Goal: Transaction & Acquisition: Purchase product/service

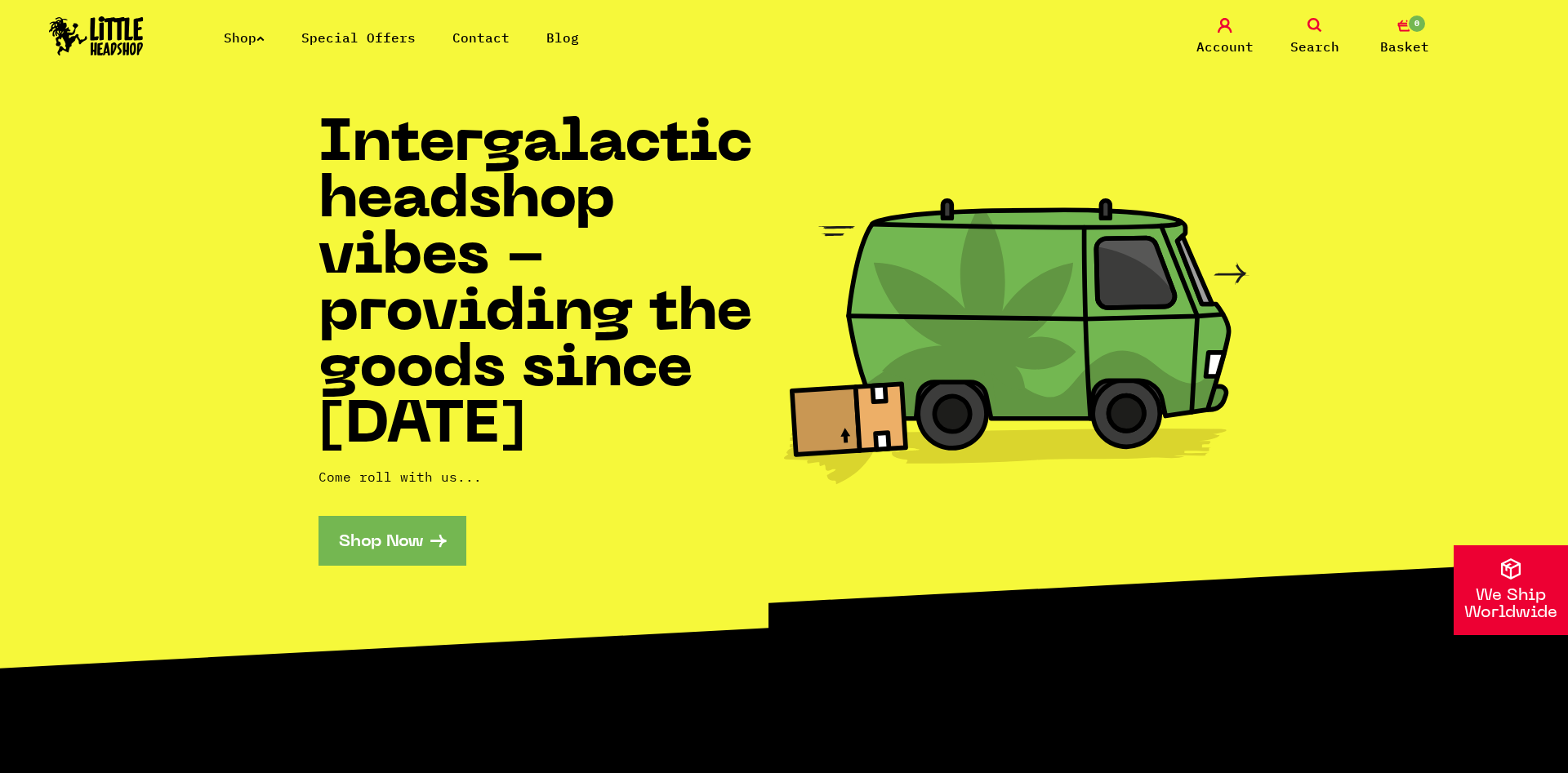
click at [265, 42] on link "Shop" at bounding box center [244, 37] width 41 height 16
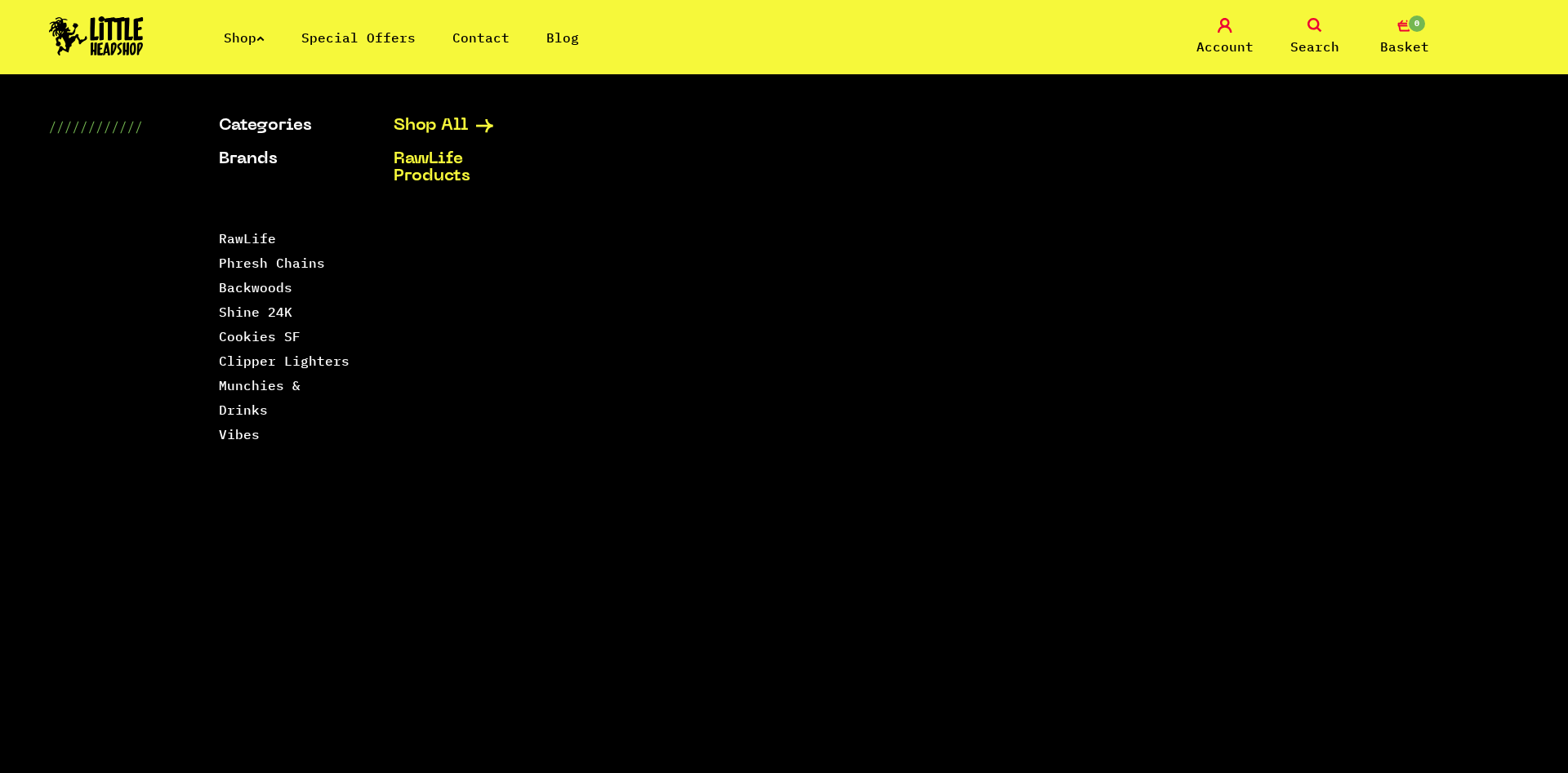
click at [444, 132] on link "Shop All" at bounding box center [461, 126] width 134 height 17
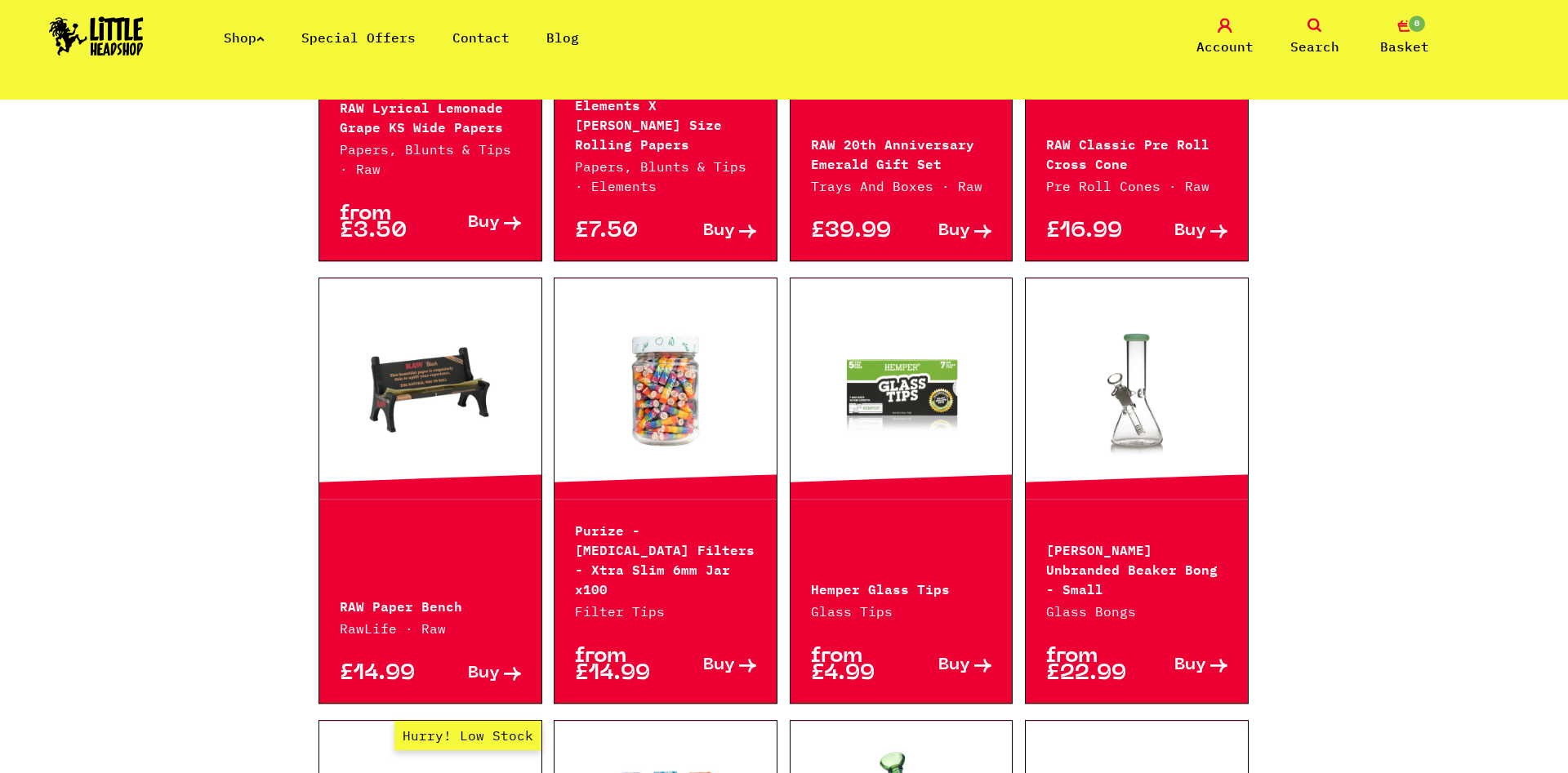
scroll to position [749, 0]
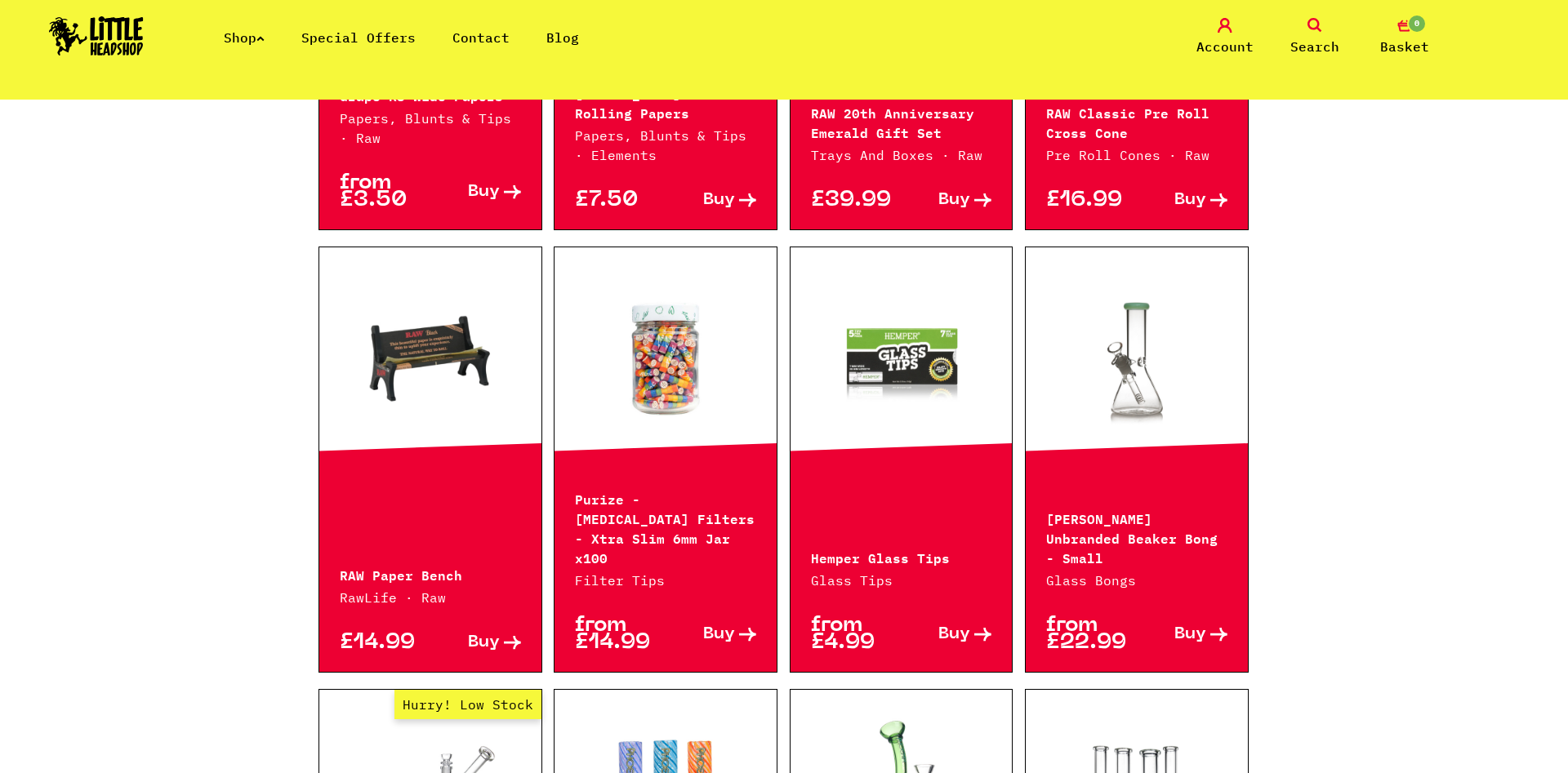
click at [871, 414] on link at bounding box center [901, 357] width 222 height 163
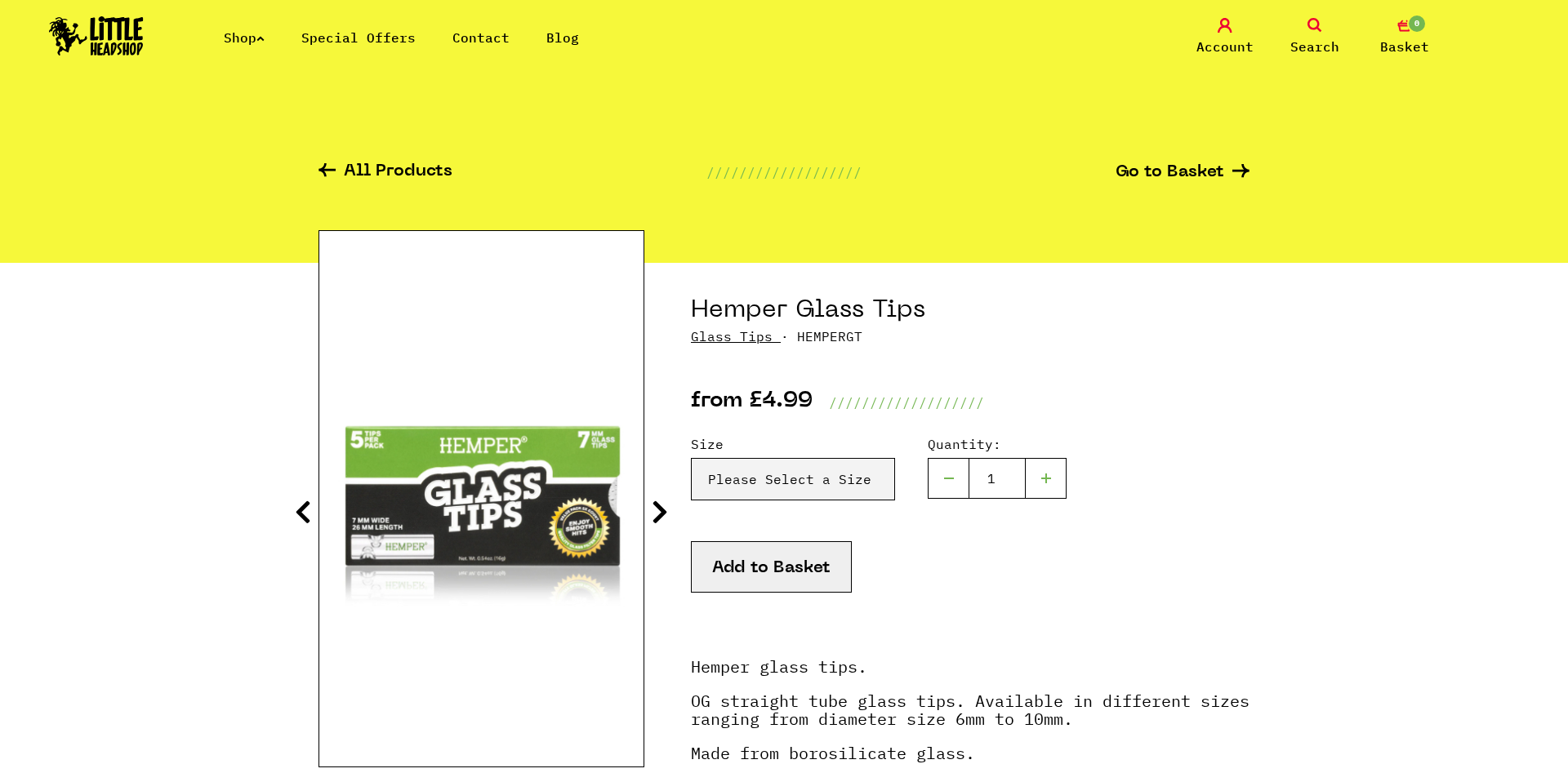
scroll to position [249, 0]
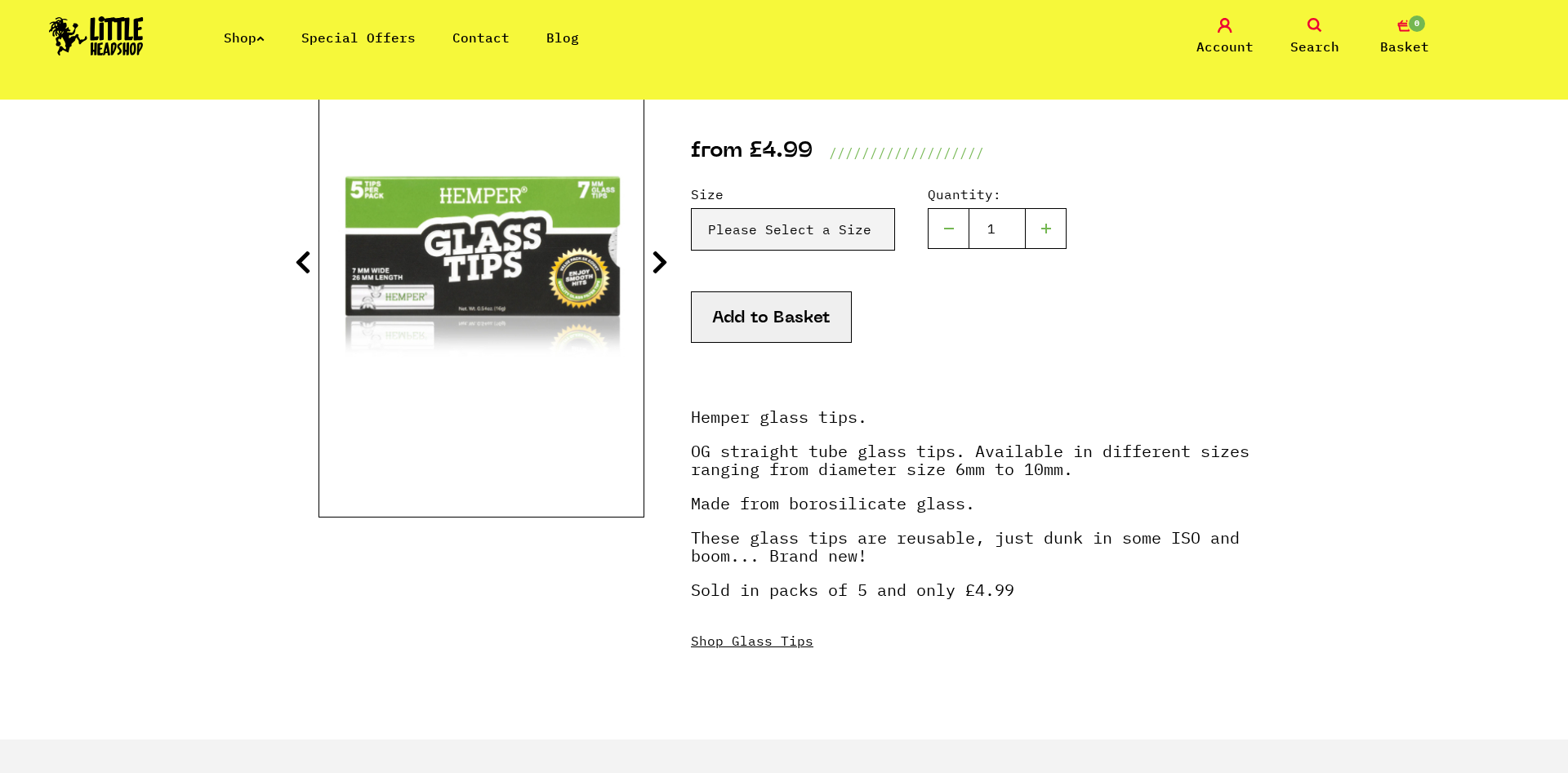
click at [658, 257] on icon at bounding box center [659, 261] width 16 height 26
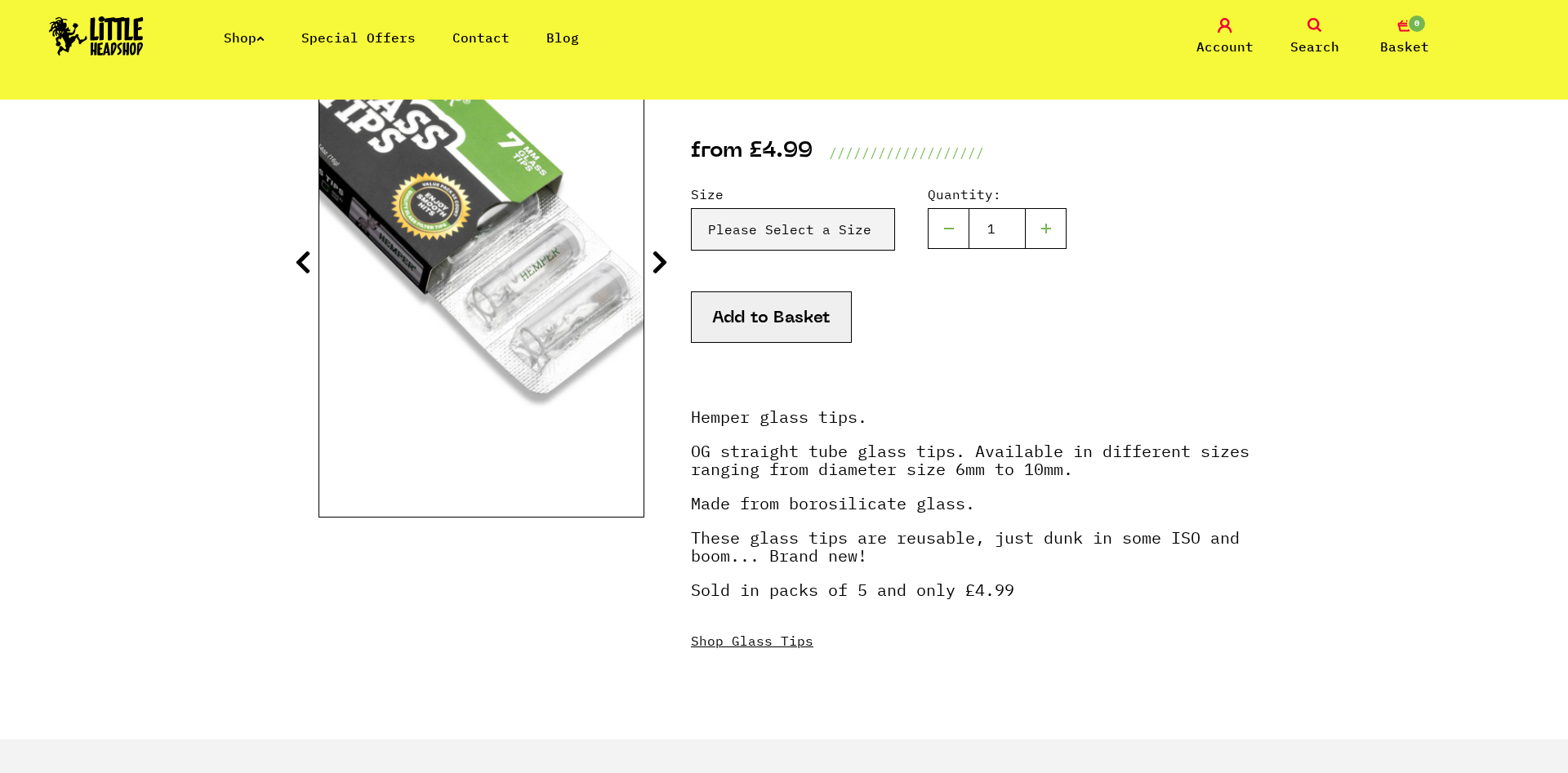
click at [658, 257] on icon at bounding box center [659, 261] width 16 height 26
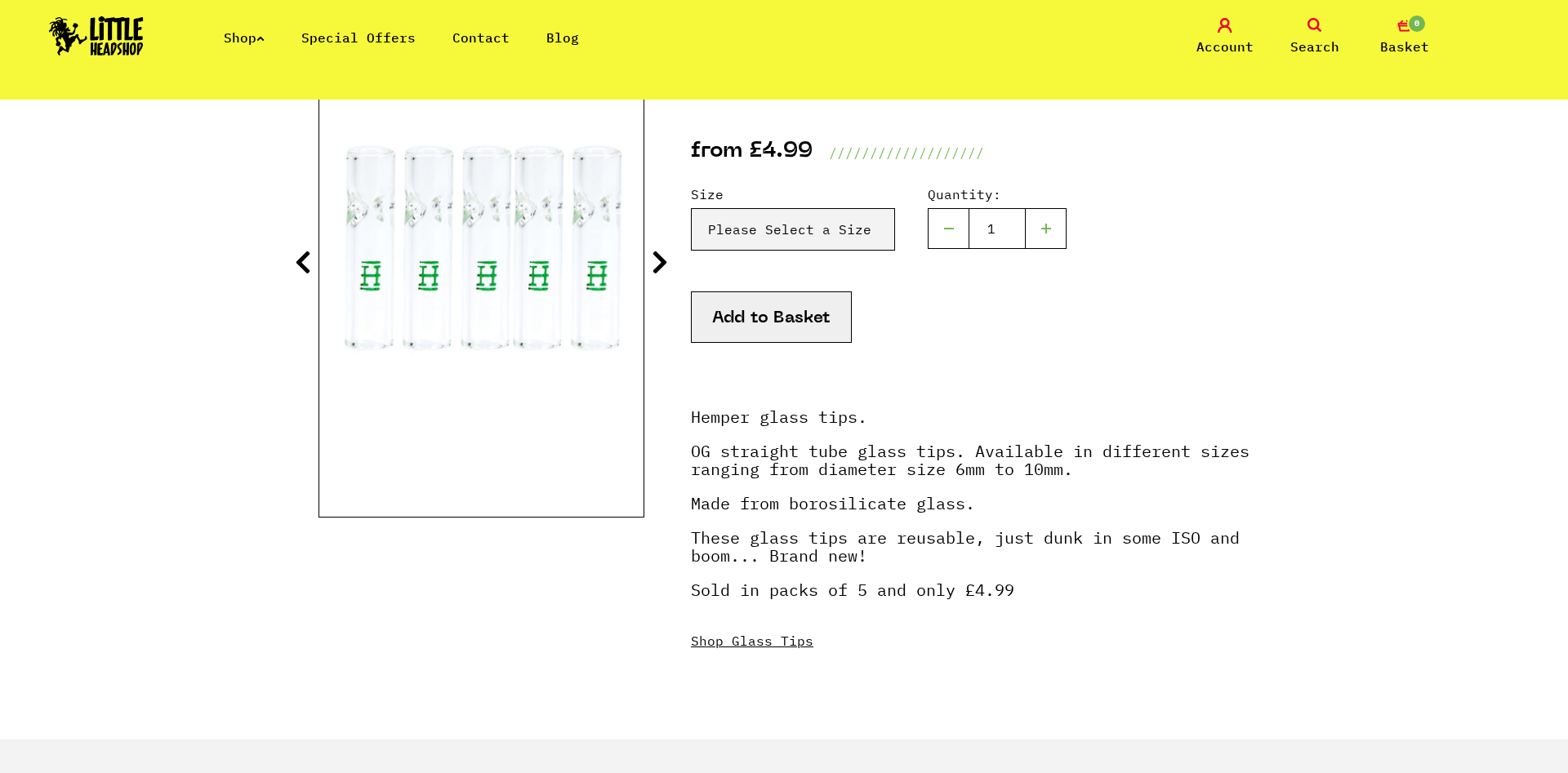
click at [658, 257] on icon at bounding box center [659, 261] width 16 height 26
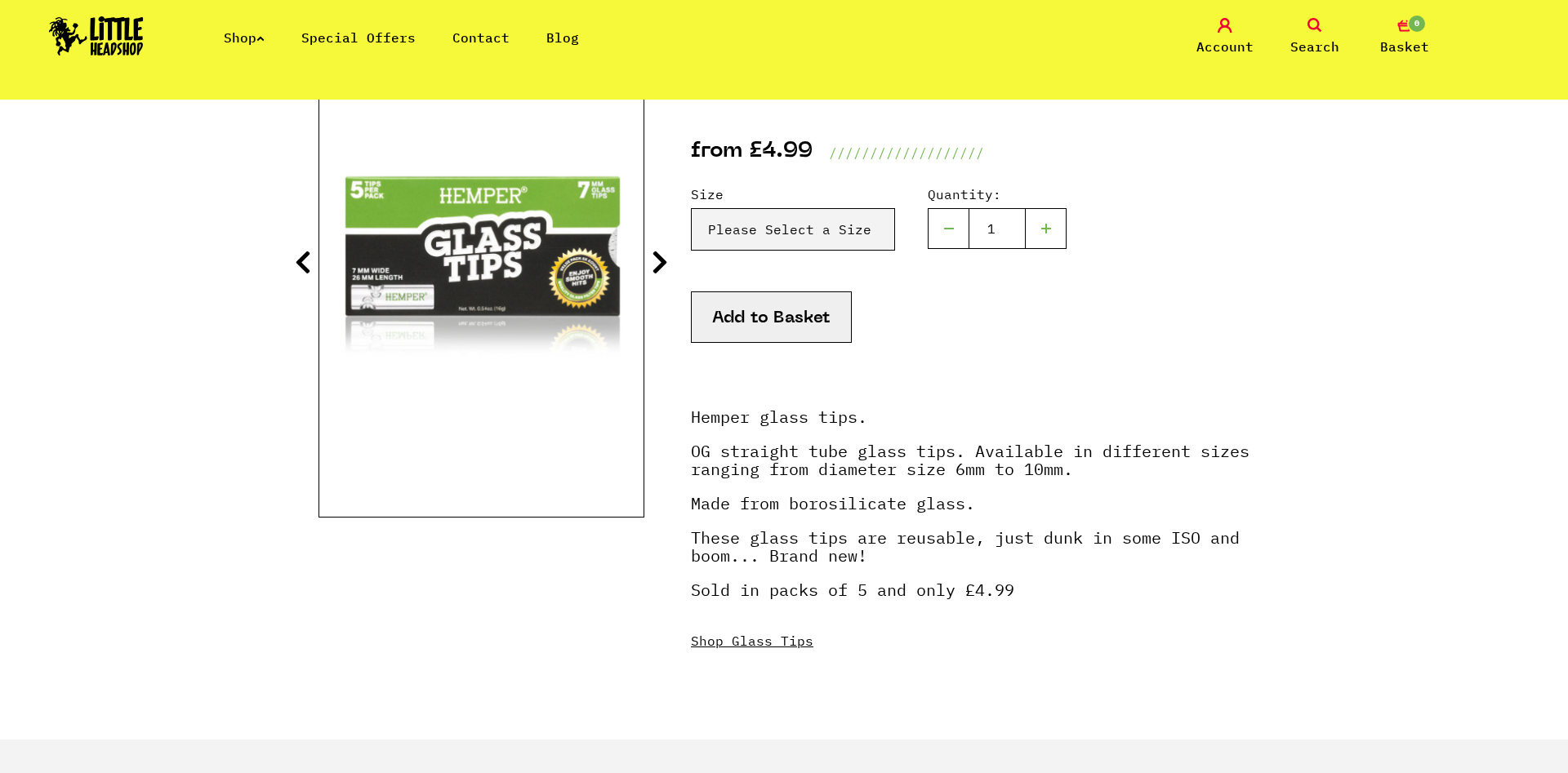
click at [658, 257] on icon at bounding box center [659, 261] width 16 height 26
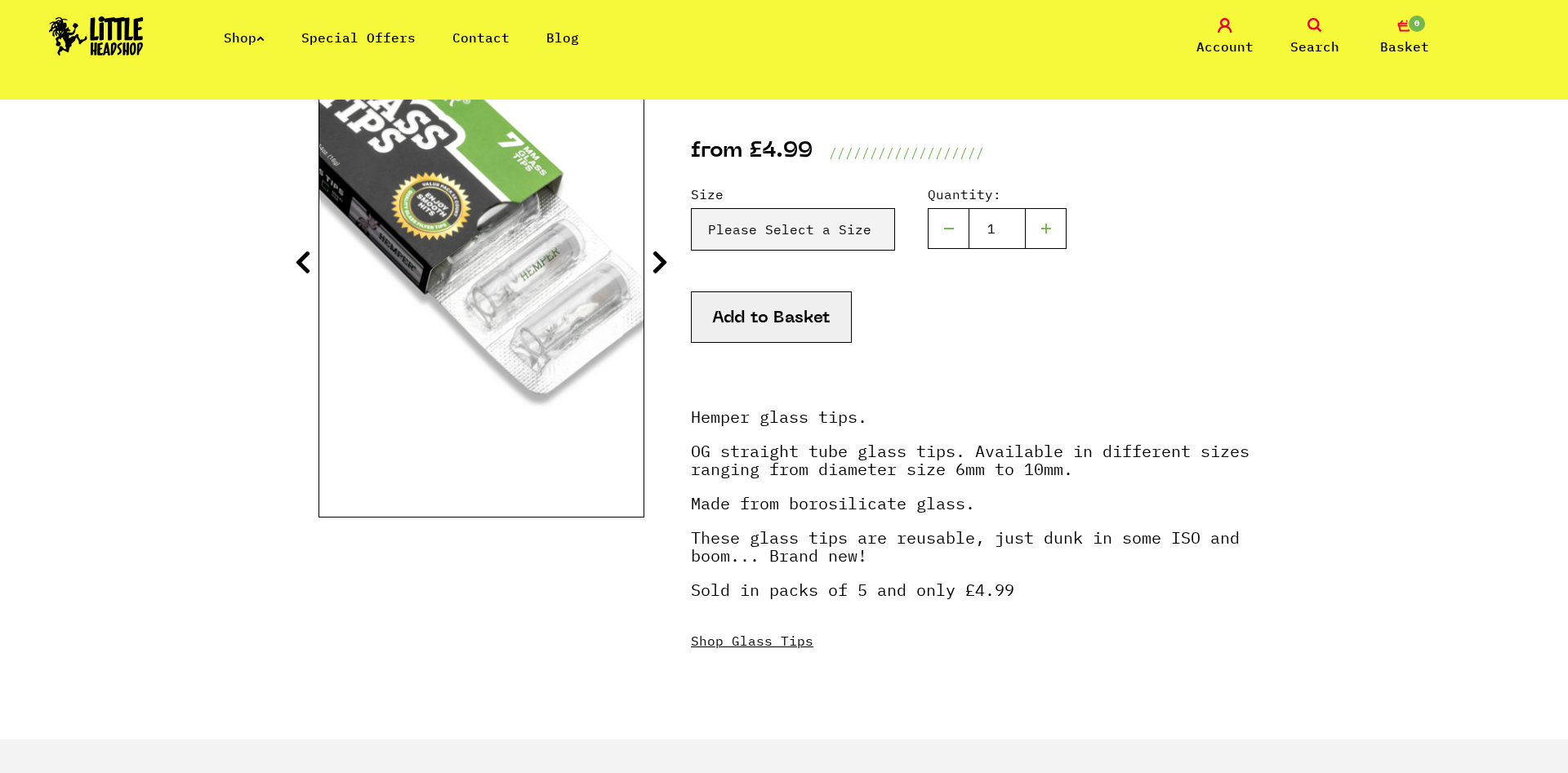
click at [658, 257] on icon at bounding box center [659, 261] width 16 height 26
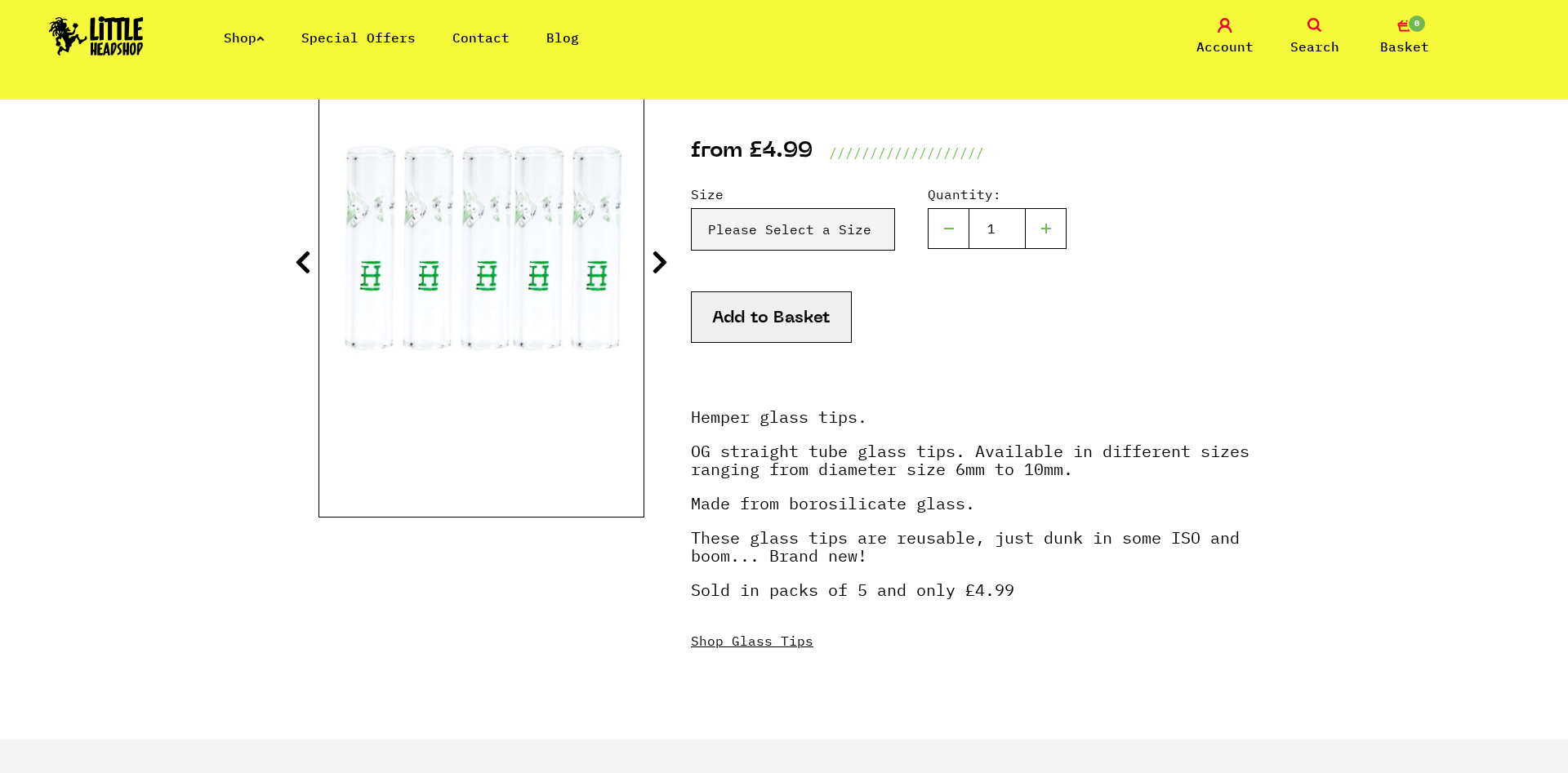
click at [634, 250] on img at bounding box center [481, 249] width 324 height 405
click at [645, 266] on section "Hemper Glass Tips Glass Tips · HEMPERGT from £4.99 ///////////////////" at bounding box center [783, 376] width 931 height 726
click at [652, 256] on icon at bounding box center [659, 261] width 16 height 26
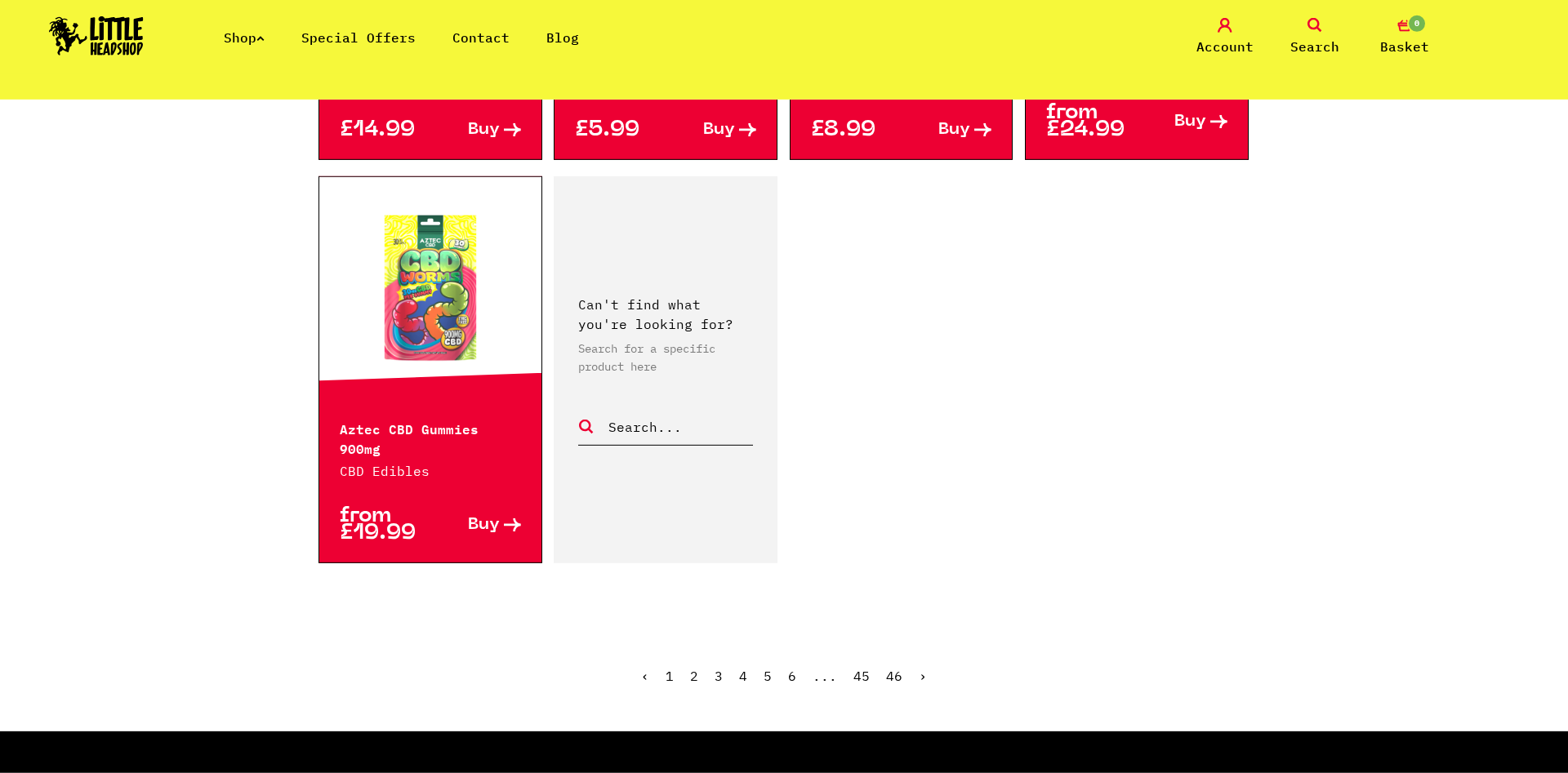
scroll to position [2582, 0]
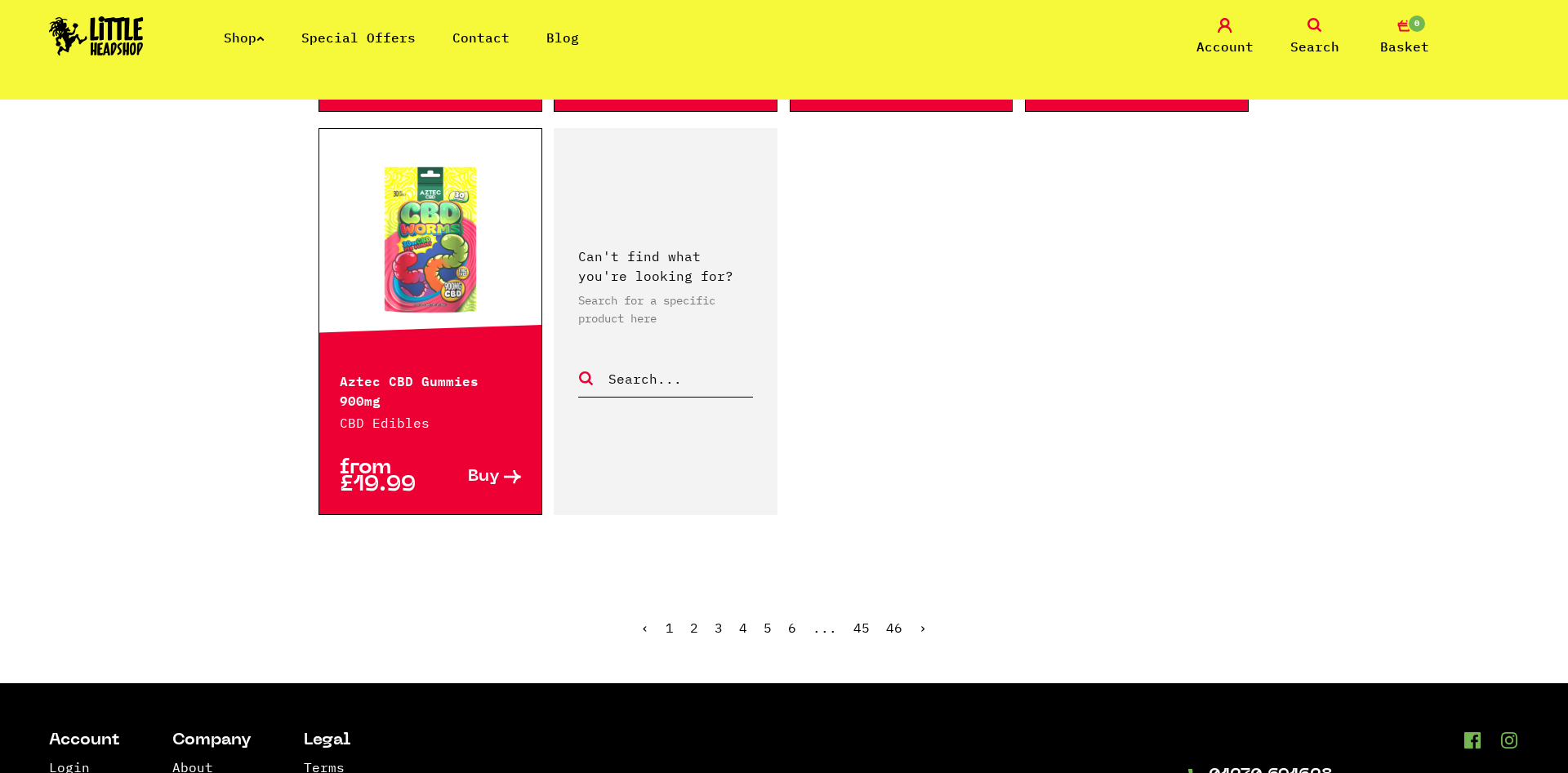
click at [697, 619] on link "2" at bounding box center [694, 627] width 8 height 16
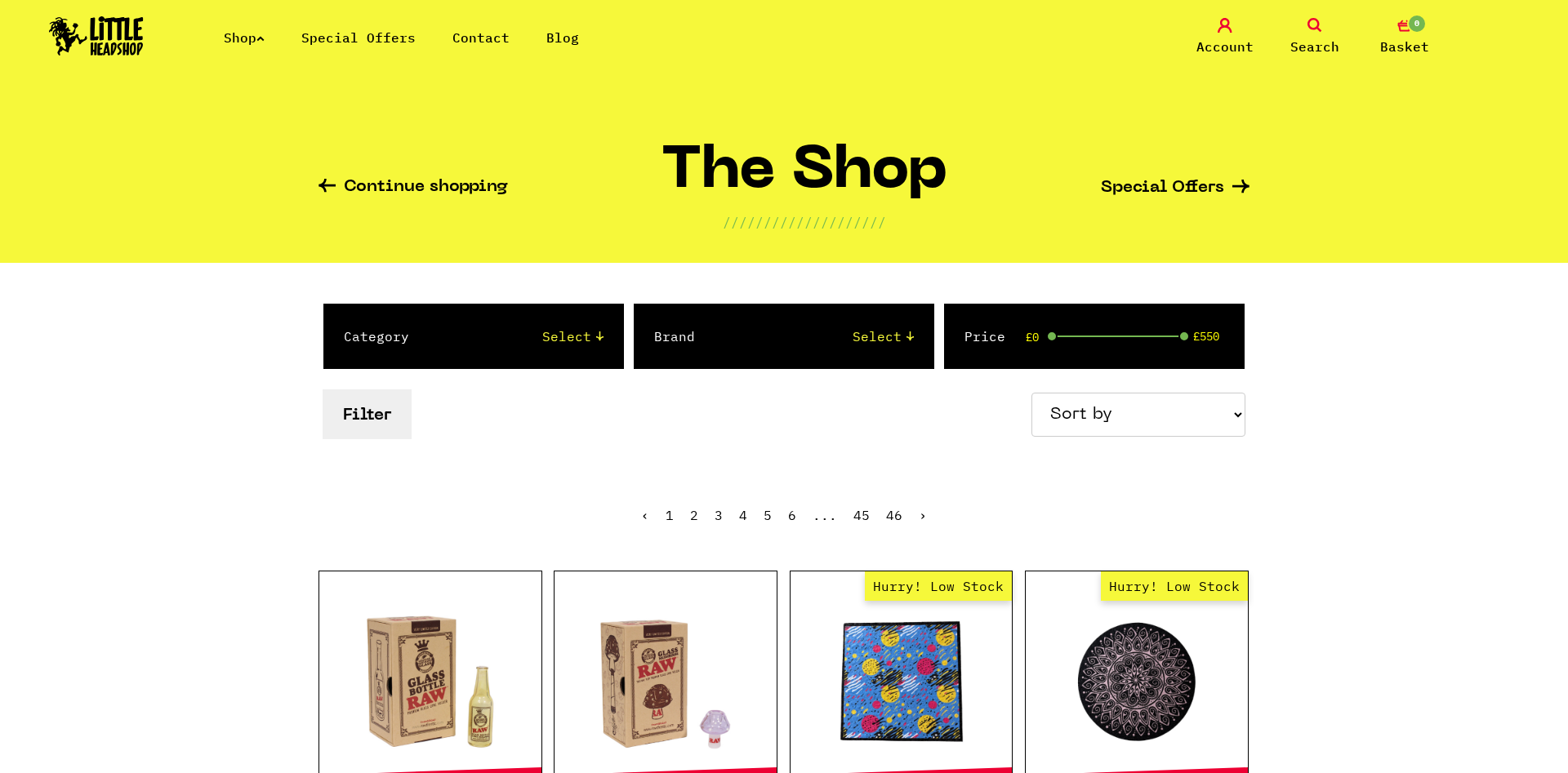
click at [407, 326] on div "Category Select 2 Piece 3 Piece 4 Piece 420/710 LIFE Acrylic Bongs Ashtrays Bac…" at bounding box center [473, 336] width 300 height 65
click at [442, 327] on select "Select 2 Piece 3 Piece 4 Piece 420/710 LIFE Acrylic Bongs Ashtrays Backwoods Ba…" at bounding box center [523, 336] width 161 height 20
click at [384, 335] on label "Category" at bounding box center [376, 336] width 65 height 20
click at [442, 335] on select "Select 2 Piece 3 Piece 4 Piece 420/710 LIFE Acrylic Bongs Ashtrays Backwoods Ba…" at bounding box center [523, 336] width 161 height 20
click at [716, 521] on link "3" at bounding box center [719, 515] width 8 height 16
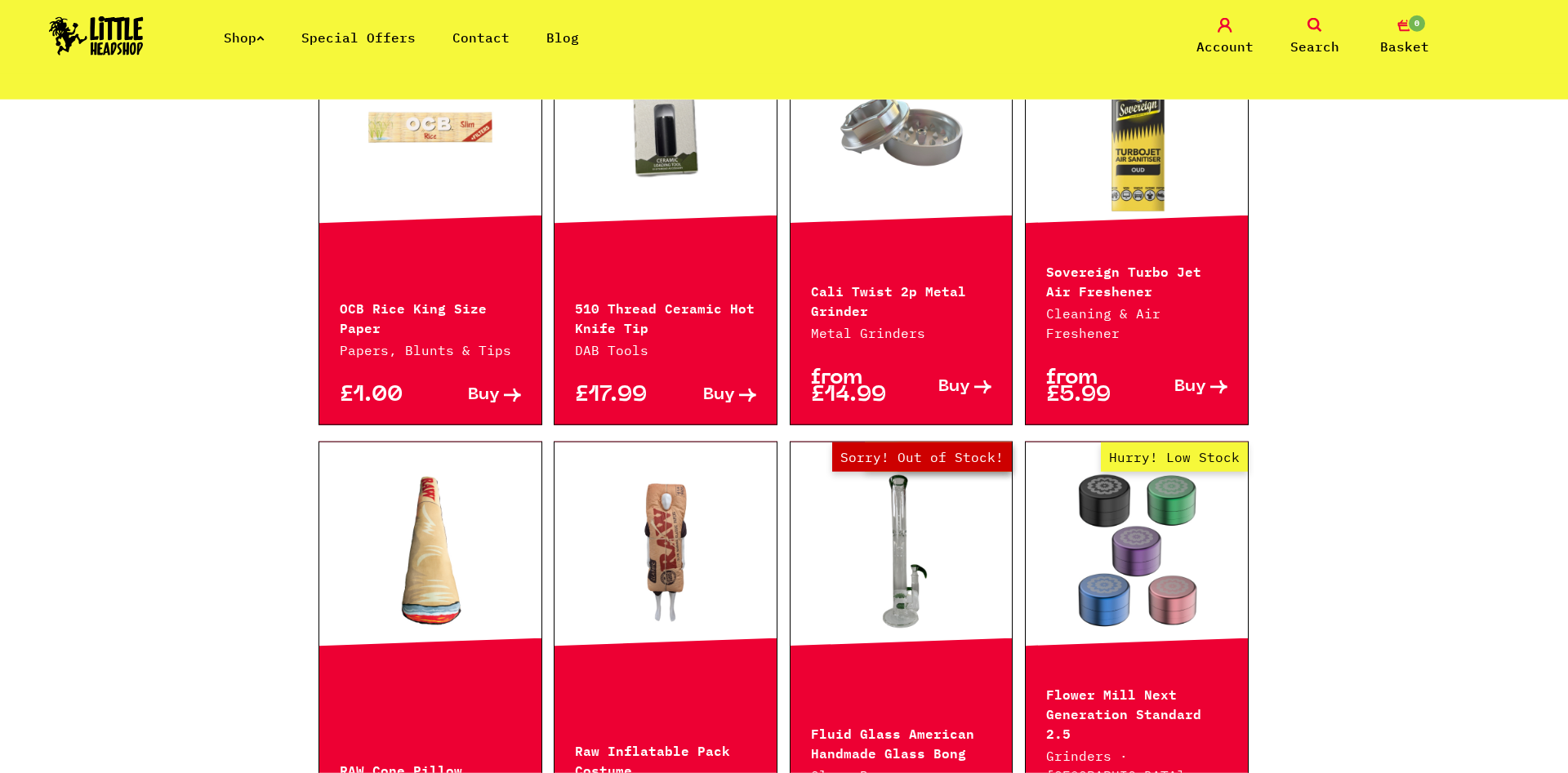
scroll to position [916, 0]
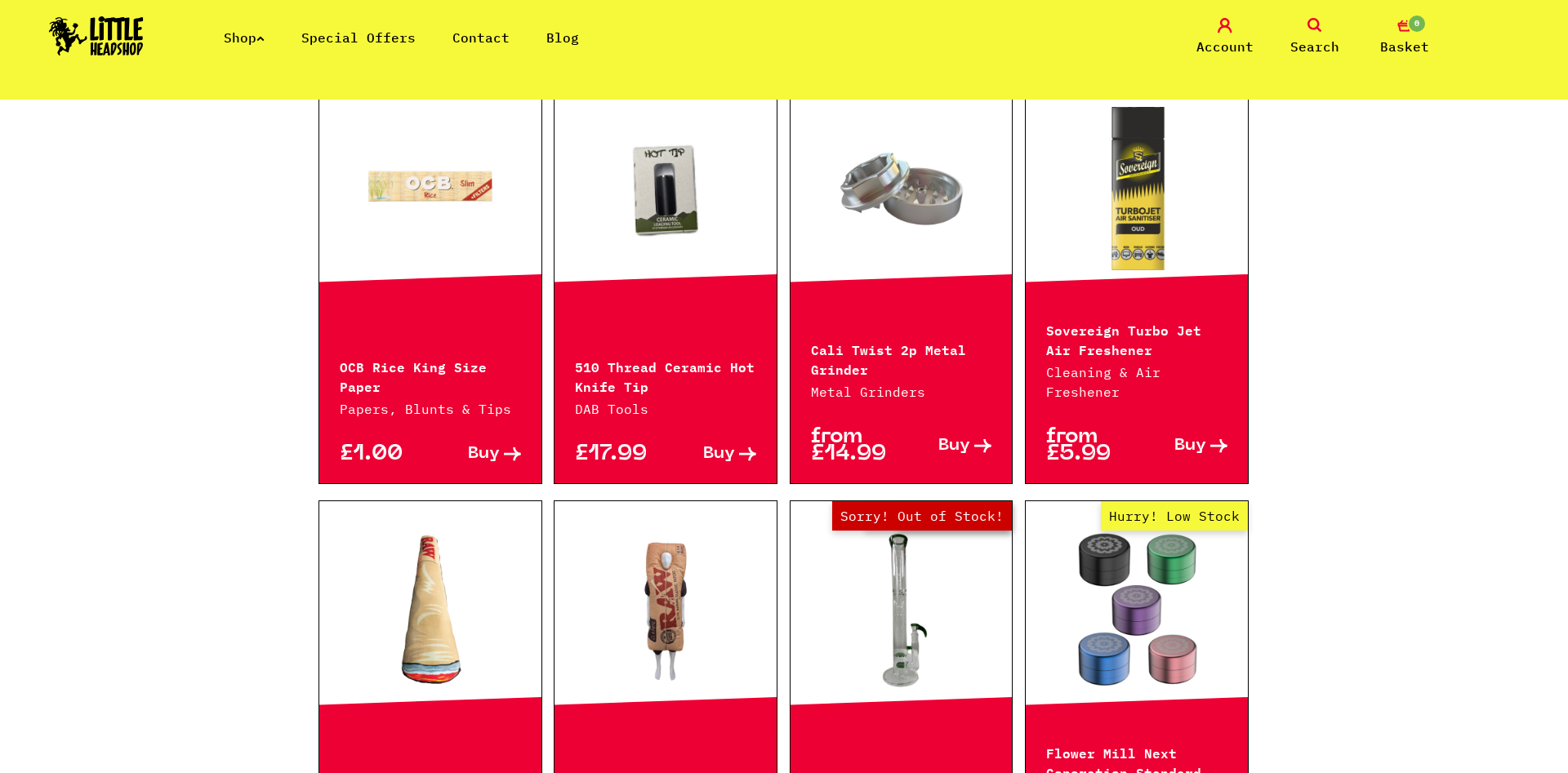
click at [1183, 257] on link at bounding box center [1137, 188] width 222 height 163
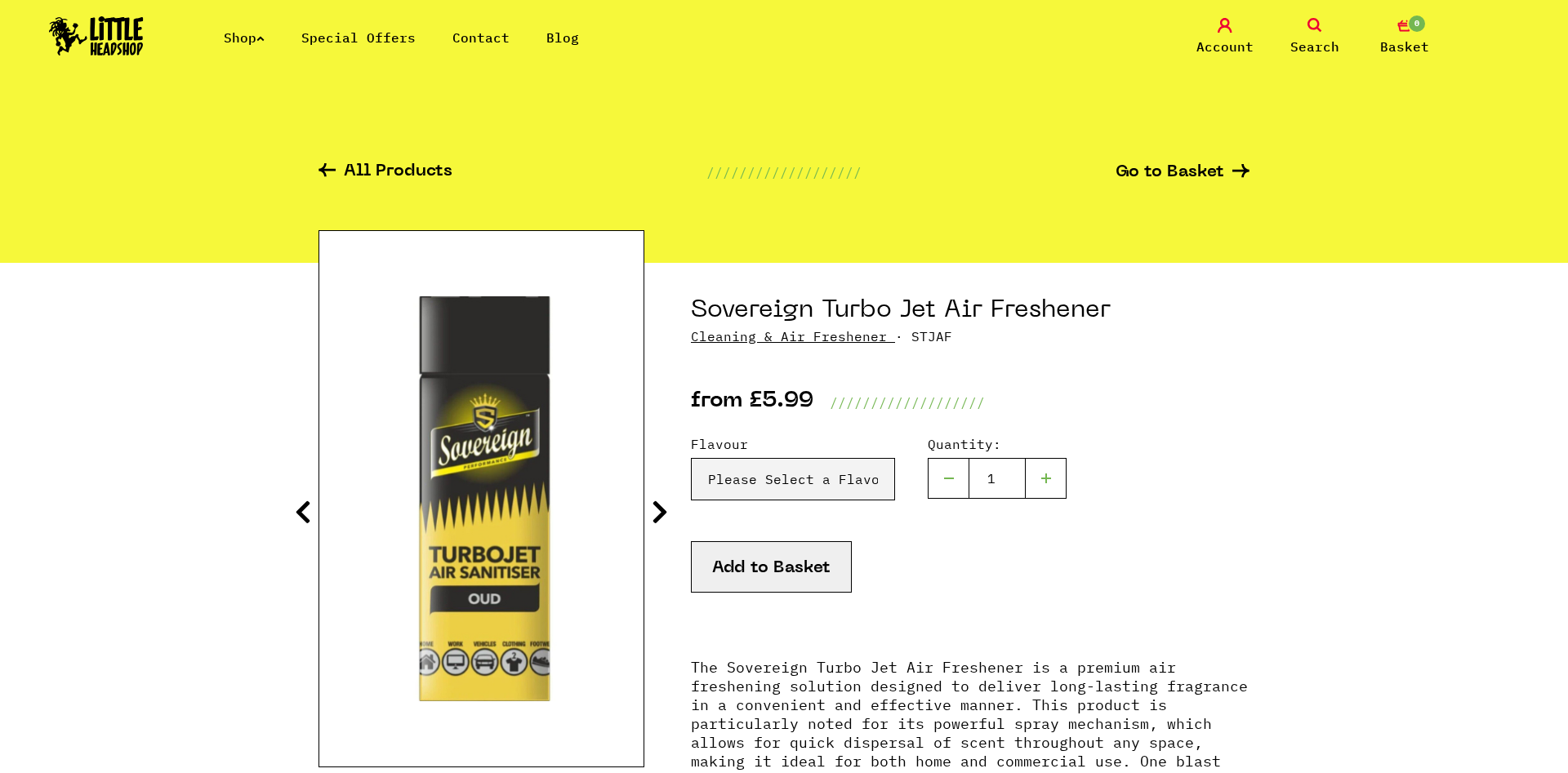
click at [649, 519] on section "Sovereign Turbo Jet Air Freshener Cleaning & Air Freshener · STJAF from £5.99 /…" at bounding box center [783, 705] width 931 height 885
click at [658, 512] on icon at bounding box center [659, 512] width 16 height 26
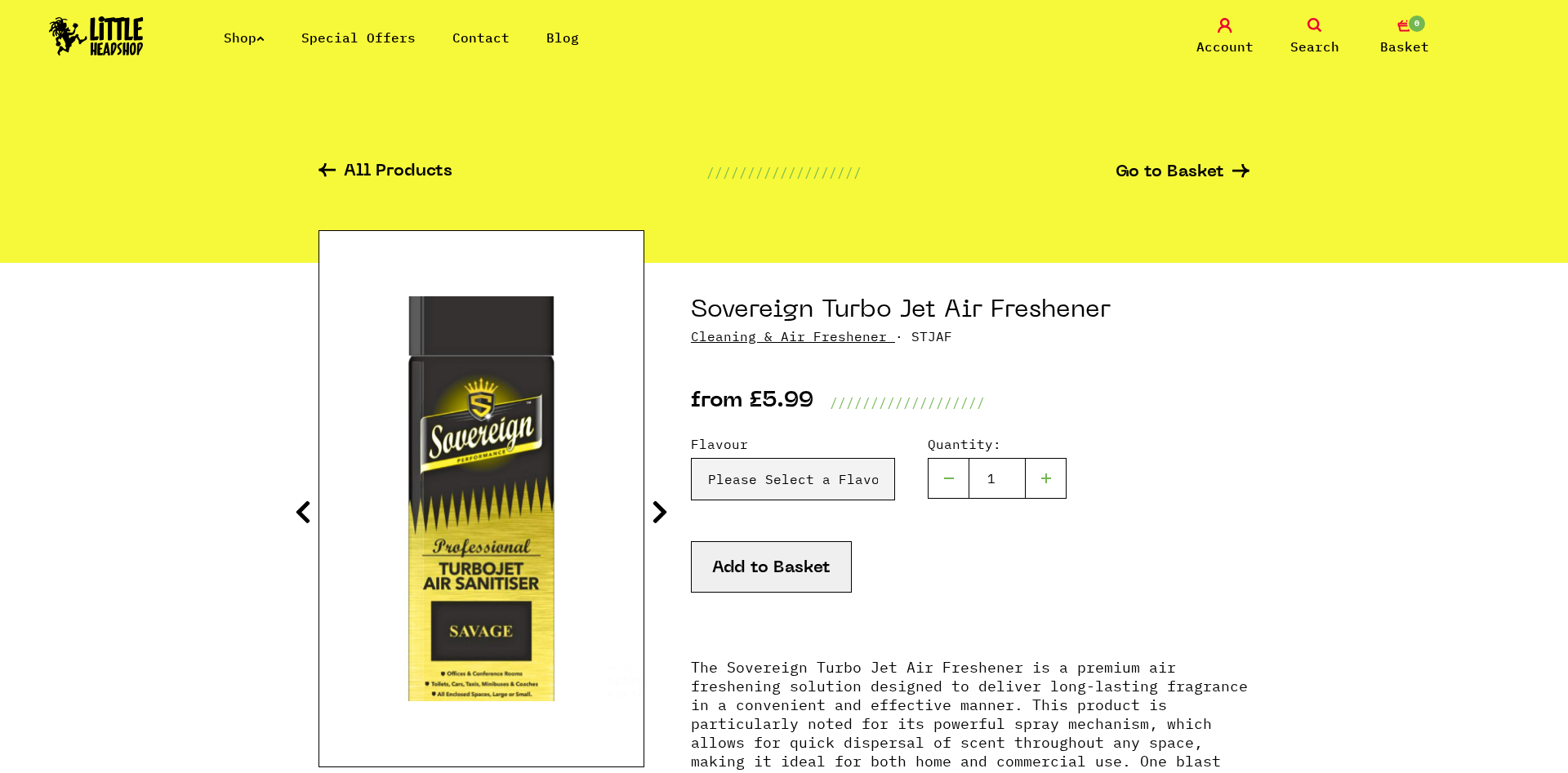
click at [658, 512] on icon at bounding box center [659, 512] width 16 height 26
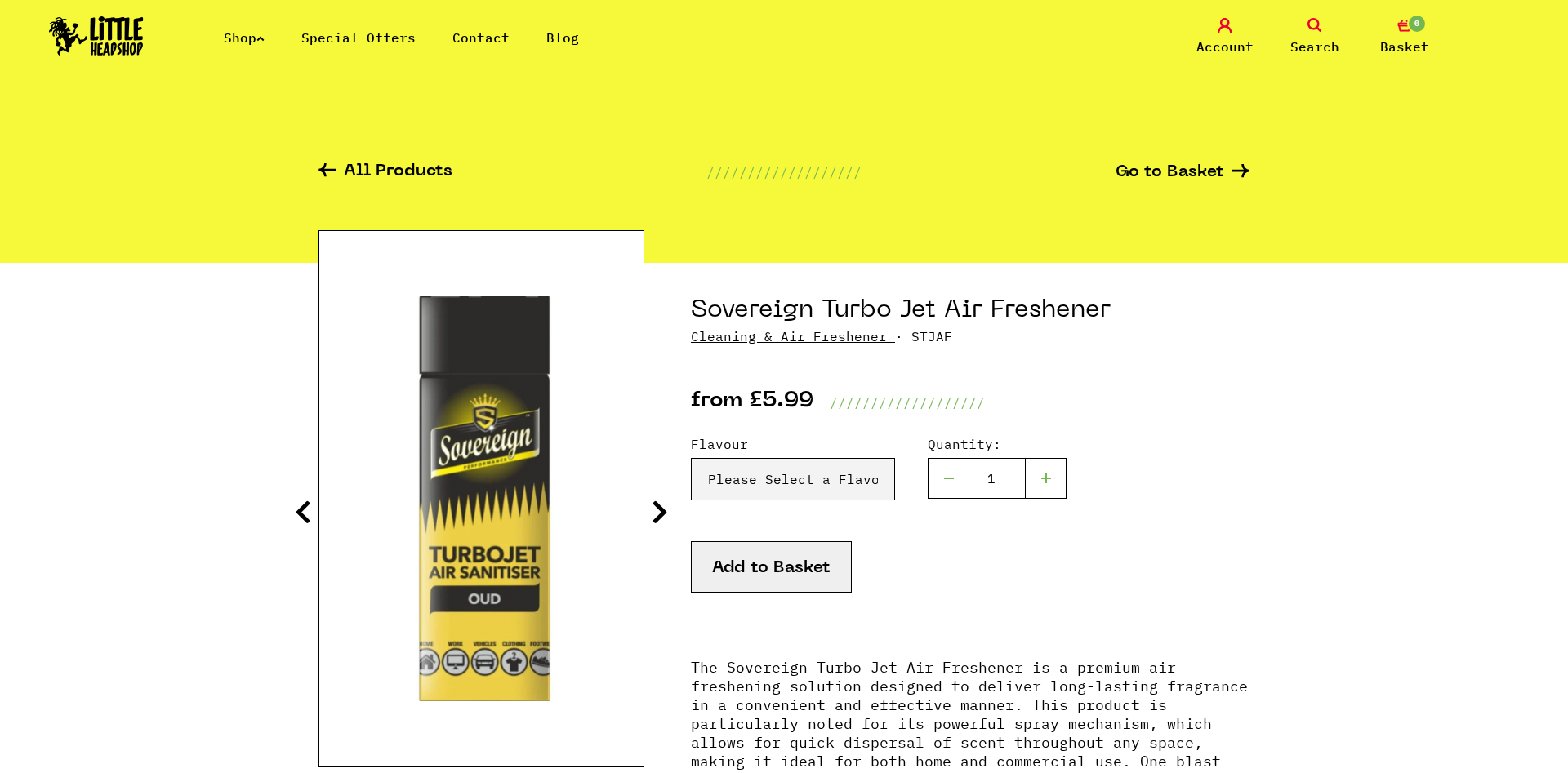
click at [657, 507] on icon at bounding box center [659, 512] width 16 height 26
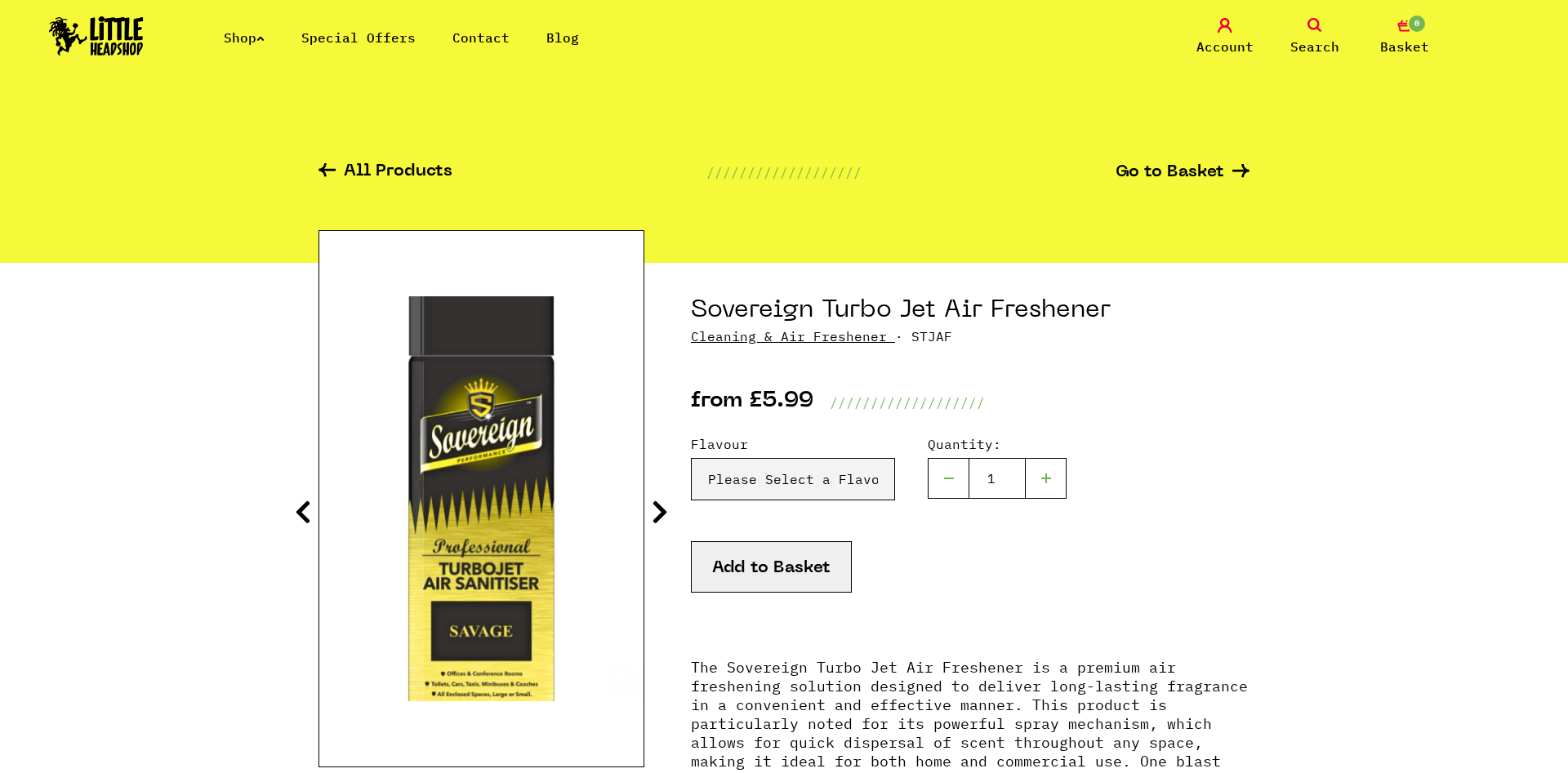
click at [657, 507] on icon at bounding box center [659, 512] width 16 height 26
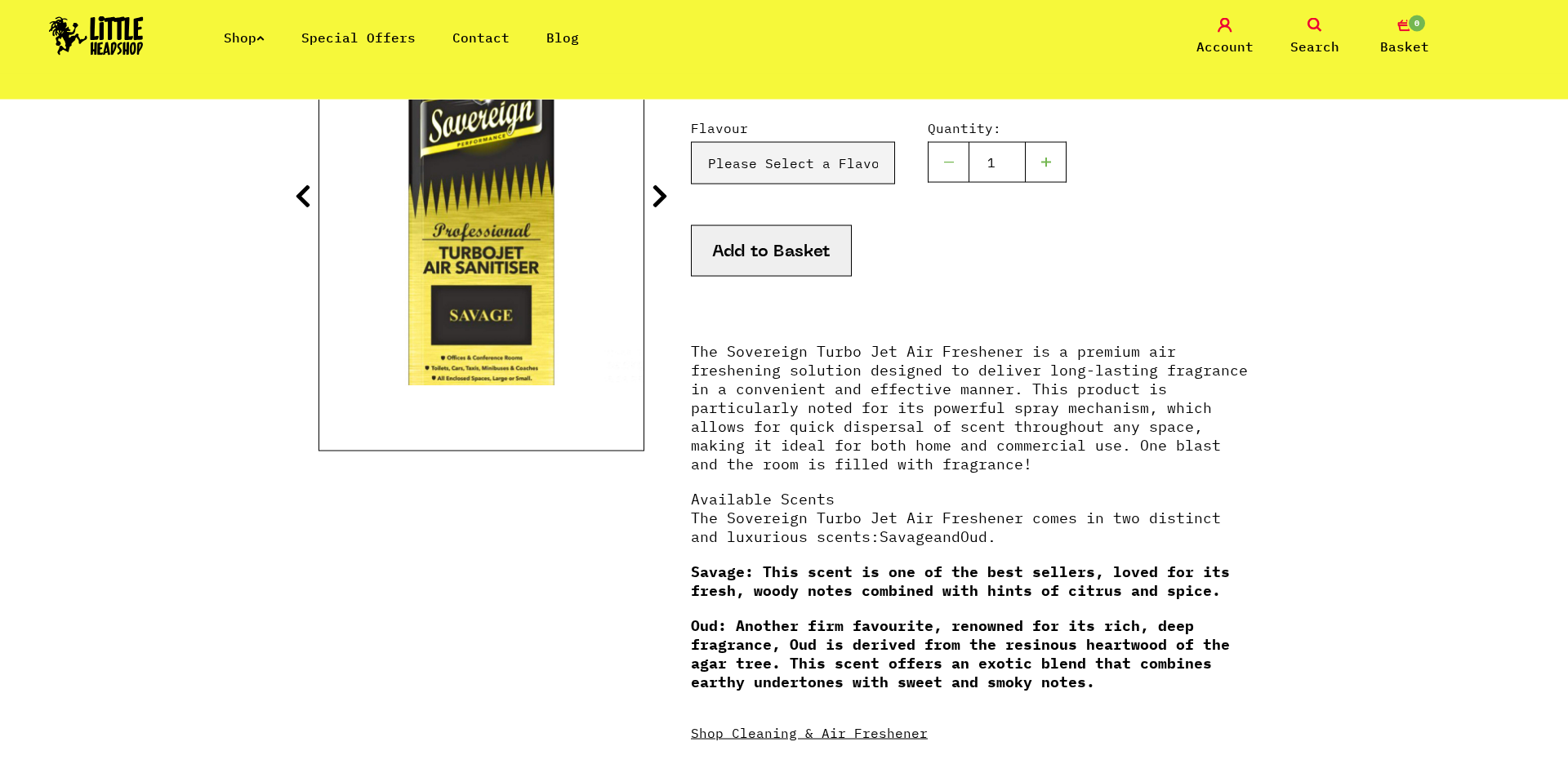
scroll to position [83, 0]
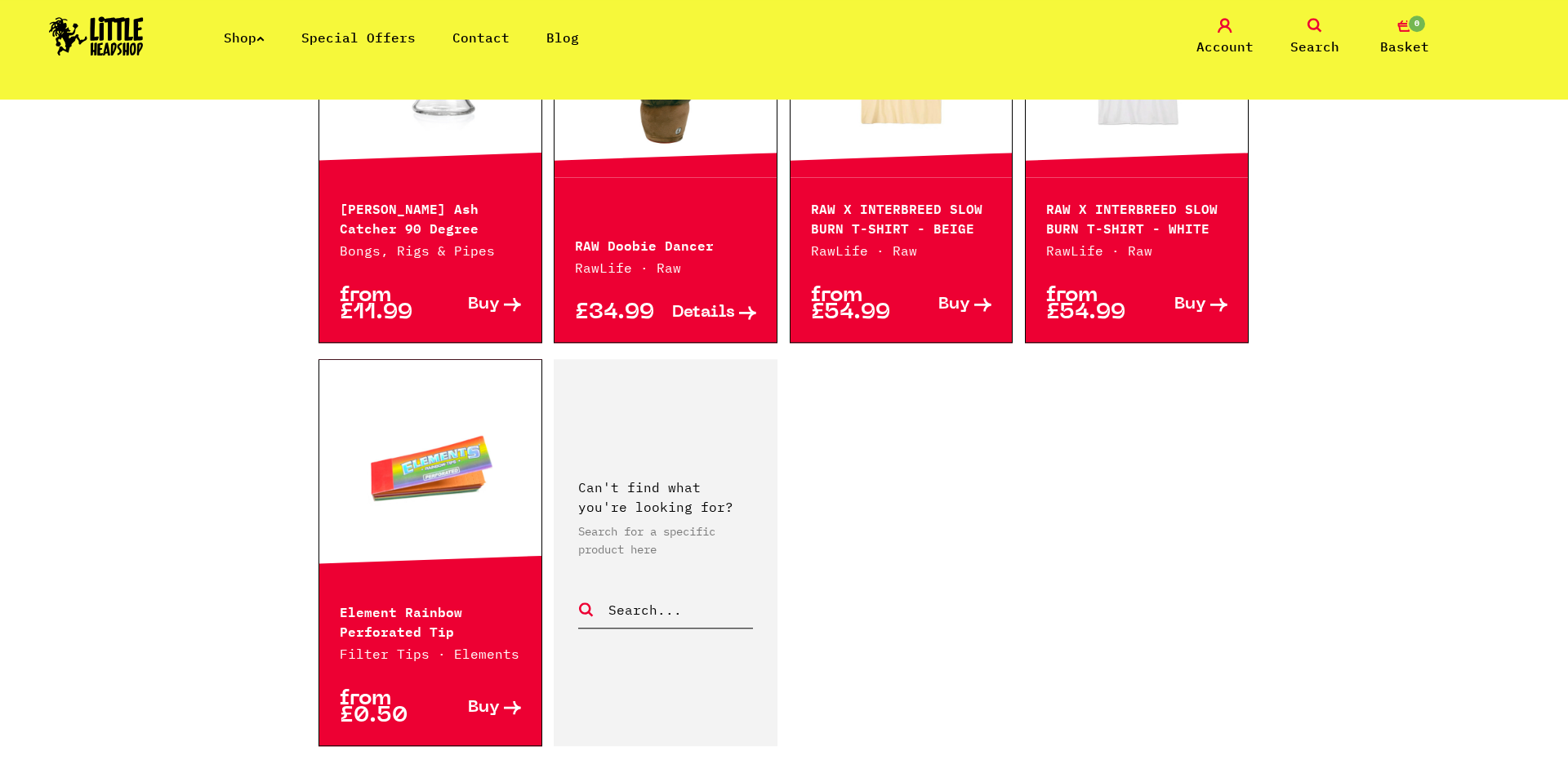
scroll to position [2415, 0]
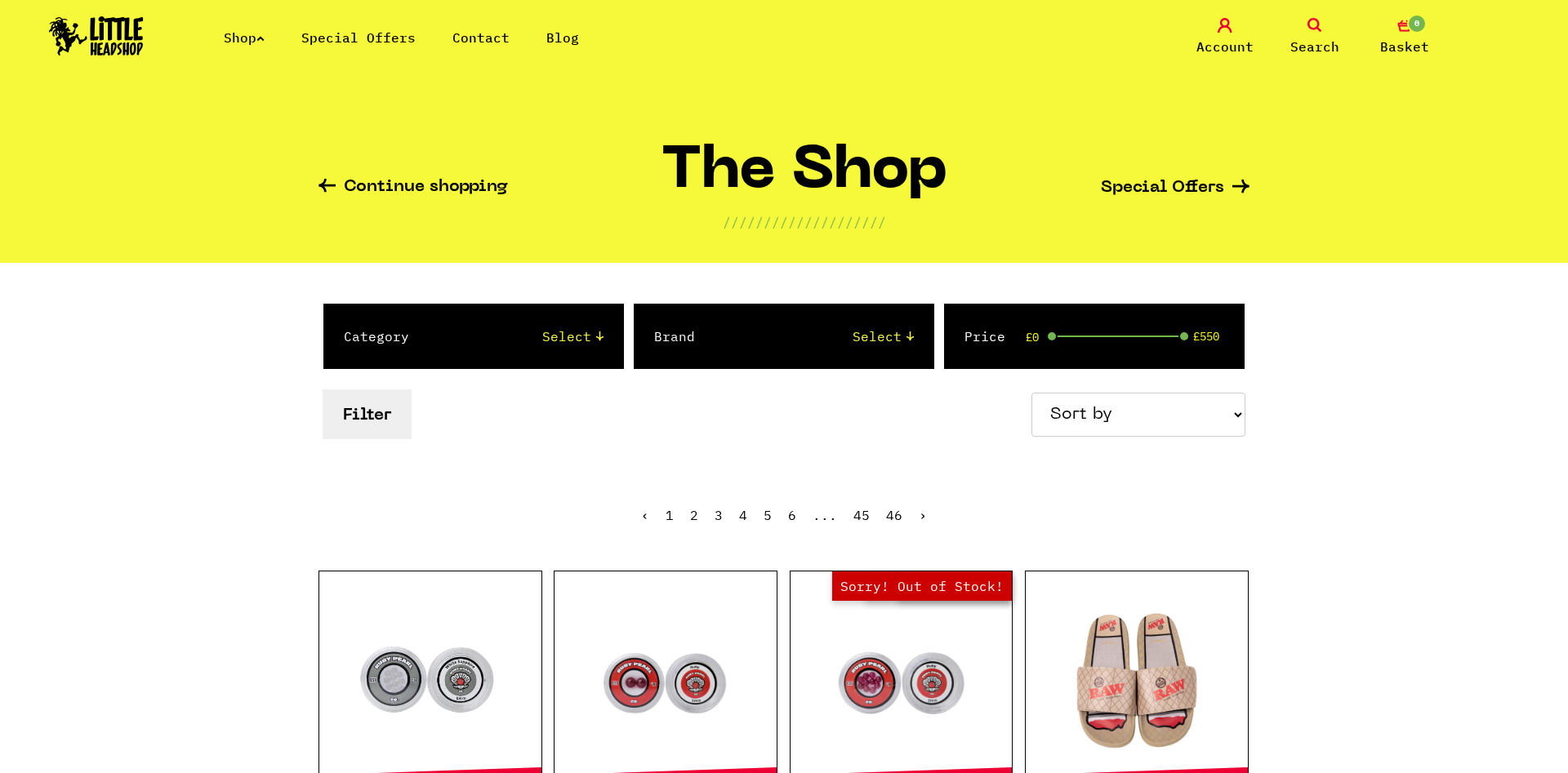
scroll to position [333, 0]
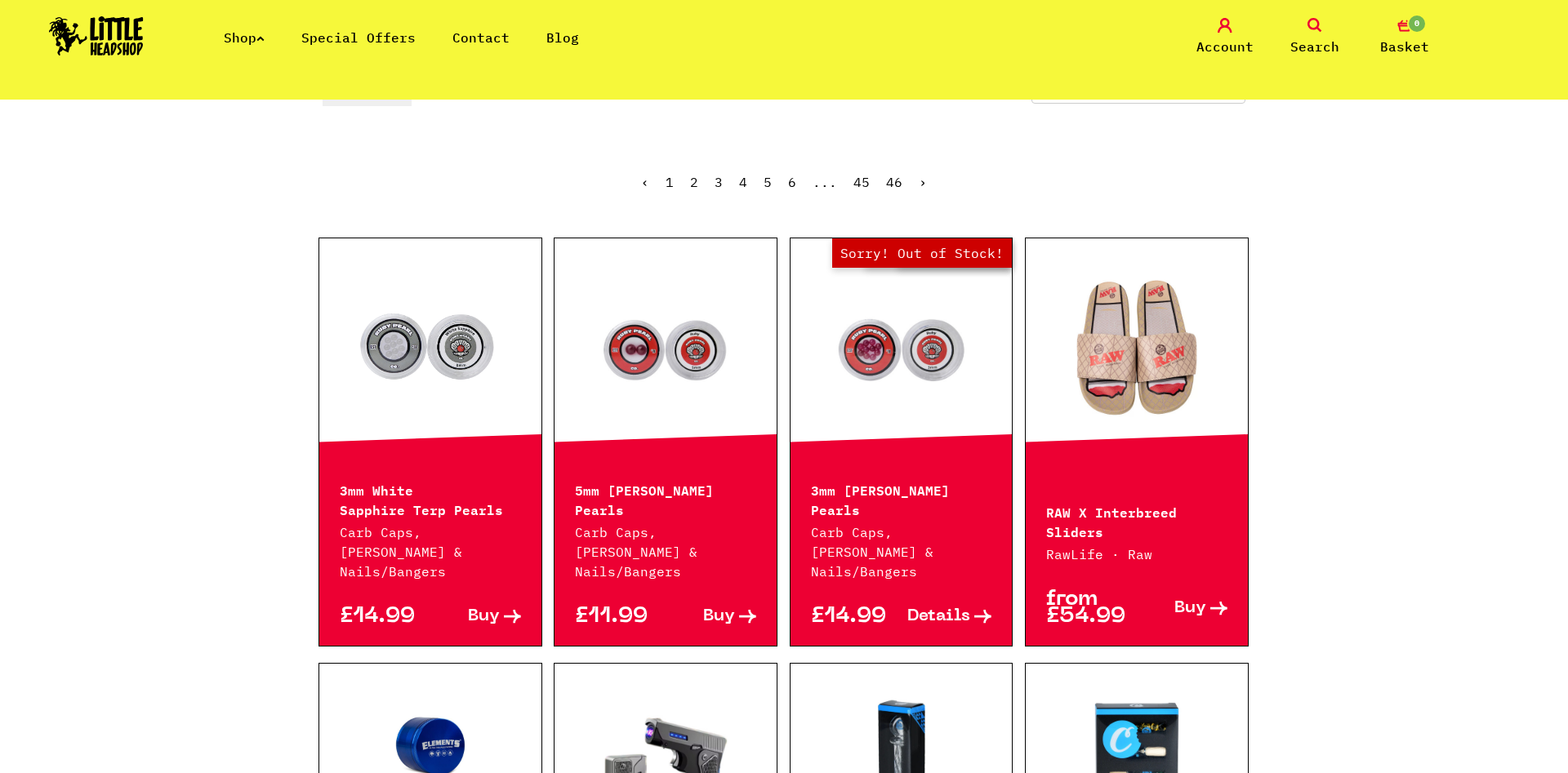
click at [422, 371] on link at bounding box center [430, 349] width 222 height 163
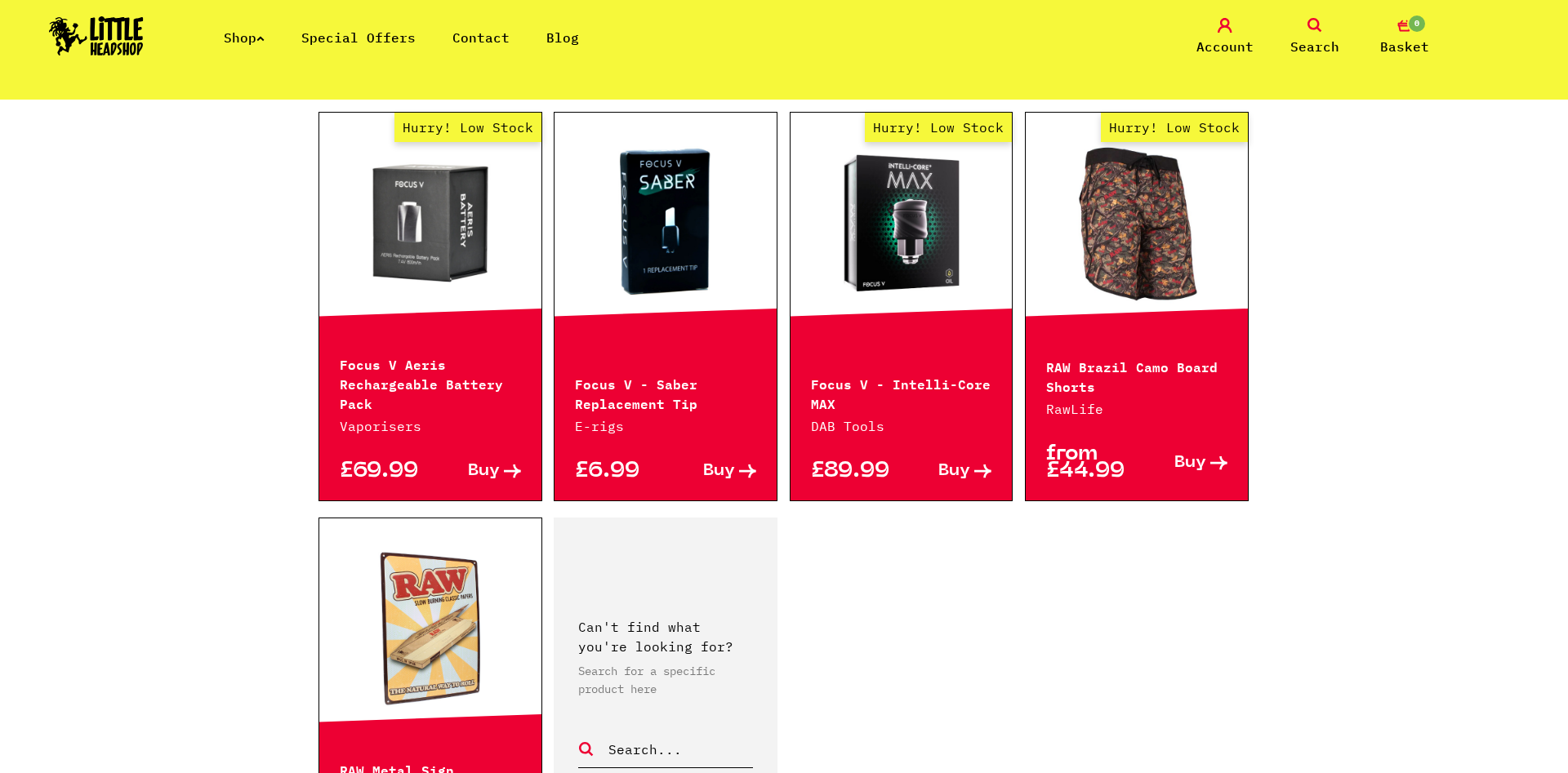
scroll to position [2415, 0]
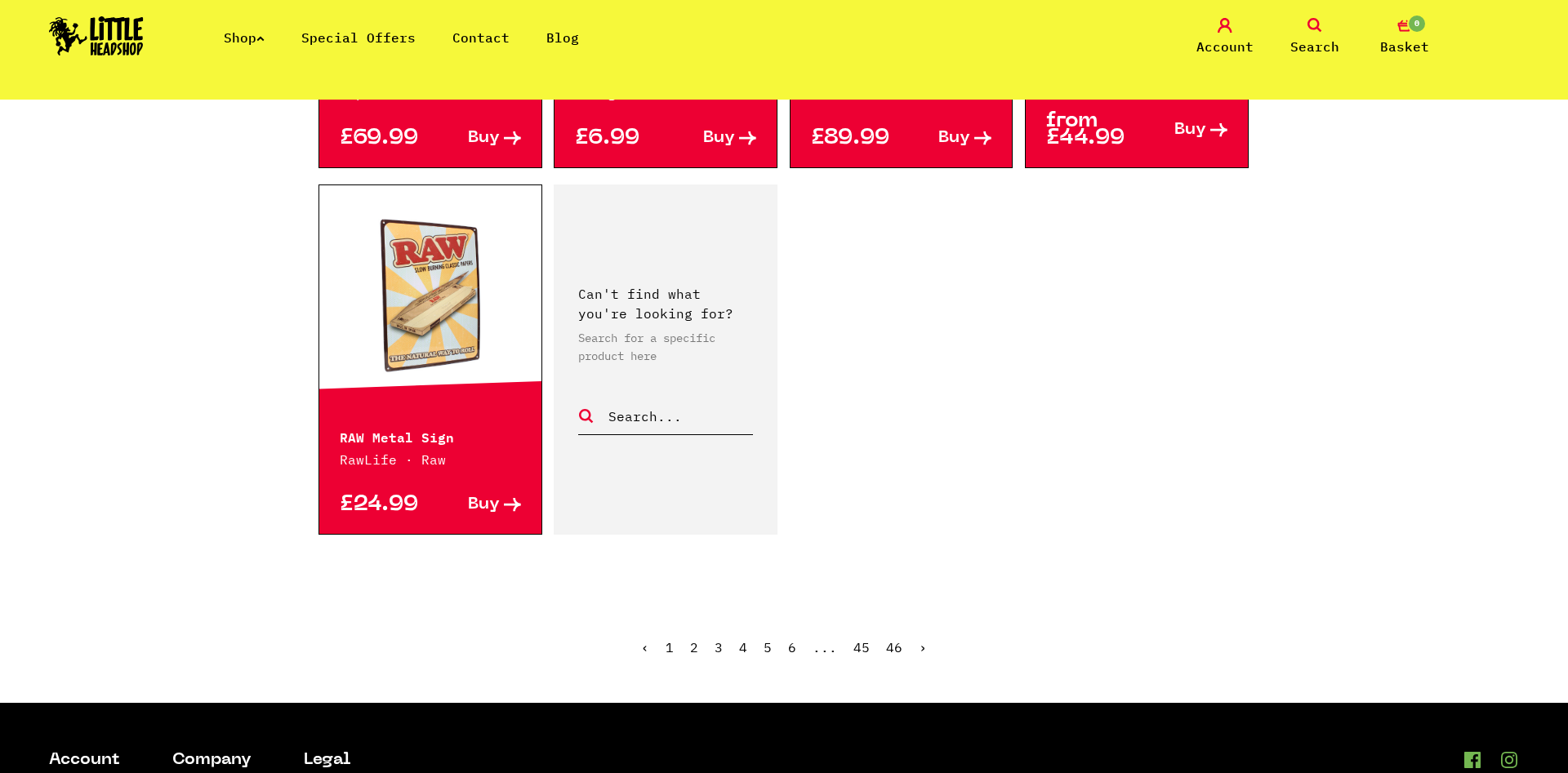
click at [763, 625] on ul "‹ 1 2 3 4 5 6 ... 45 46 ›" at bounding box center [783, 659] width 931 height 70
click at [767, 639] on link "5" at bounding box center [768, 647] width 8 height 16
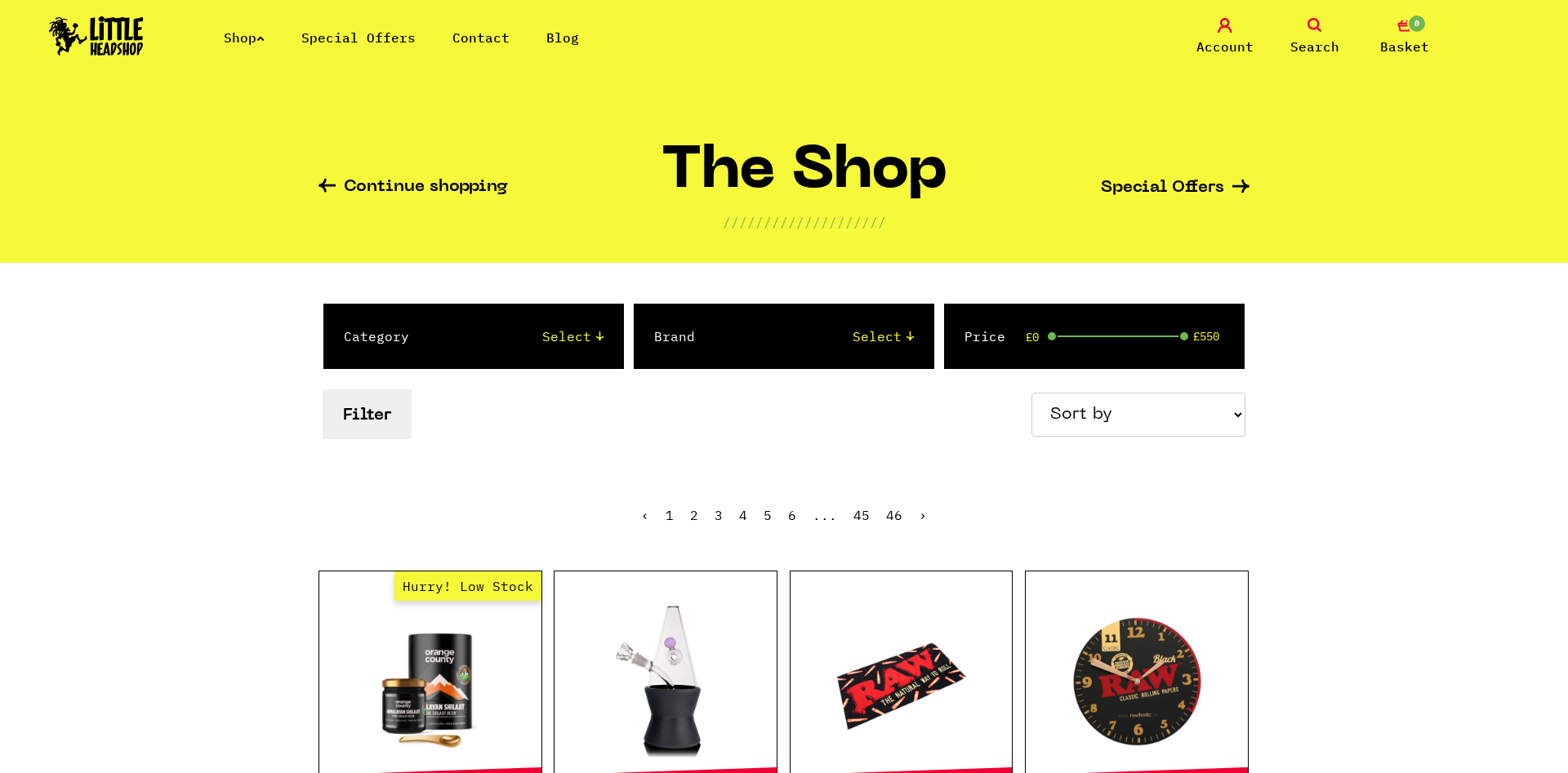
click at [442, 327] on select "Select 2 Piece 3 Piece 4 Piece 420/710 LIFE Acrylic Bongs Ashtrays Backwoods Ba…" at bounding box center [523, 336] width 161 height 20
select select "1"
click option "Papers, Blunts & Tips" at bounding box center [0, 0] width 0 height 0
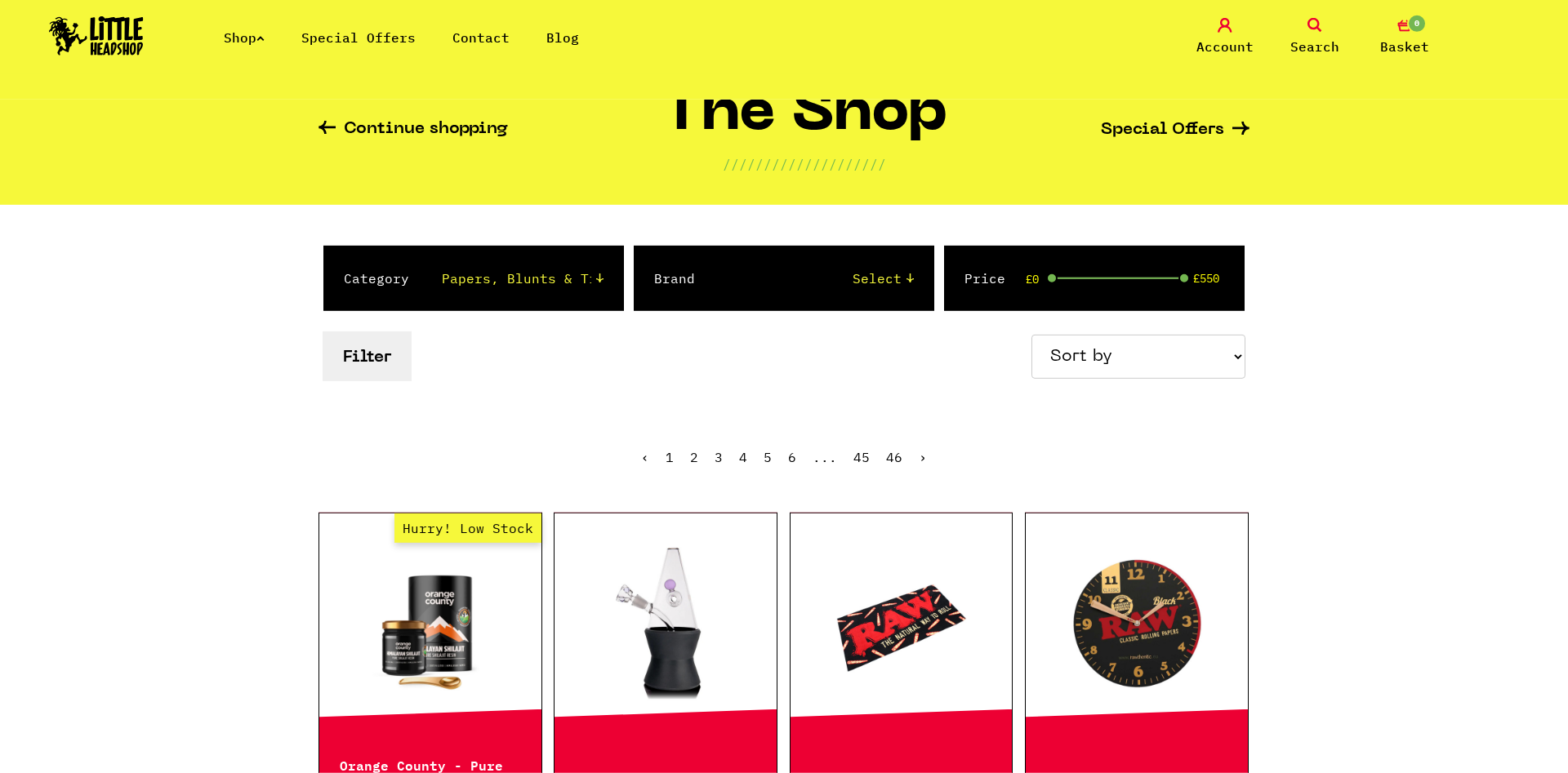
scroll to position [83, 0]
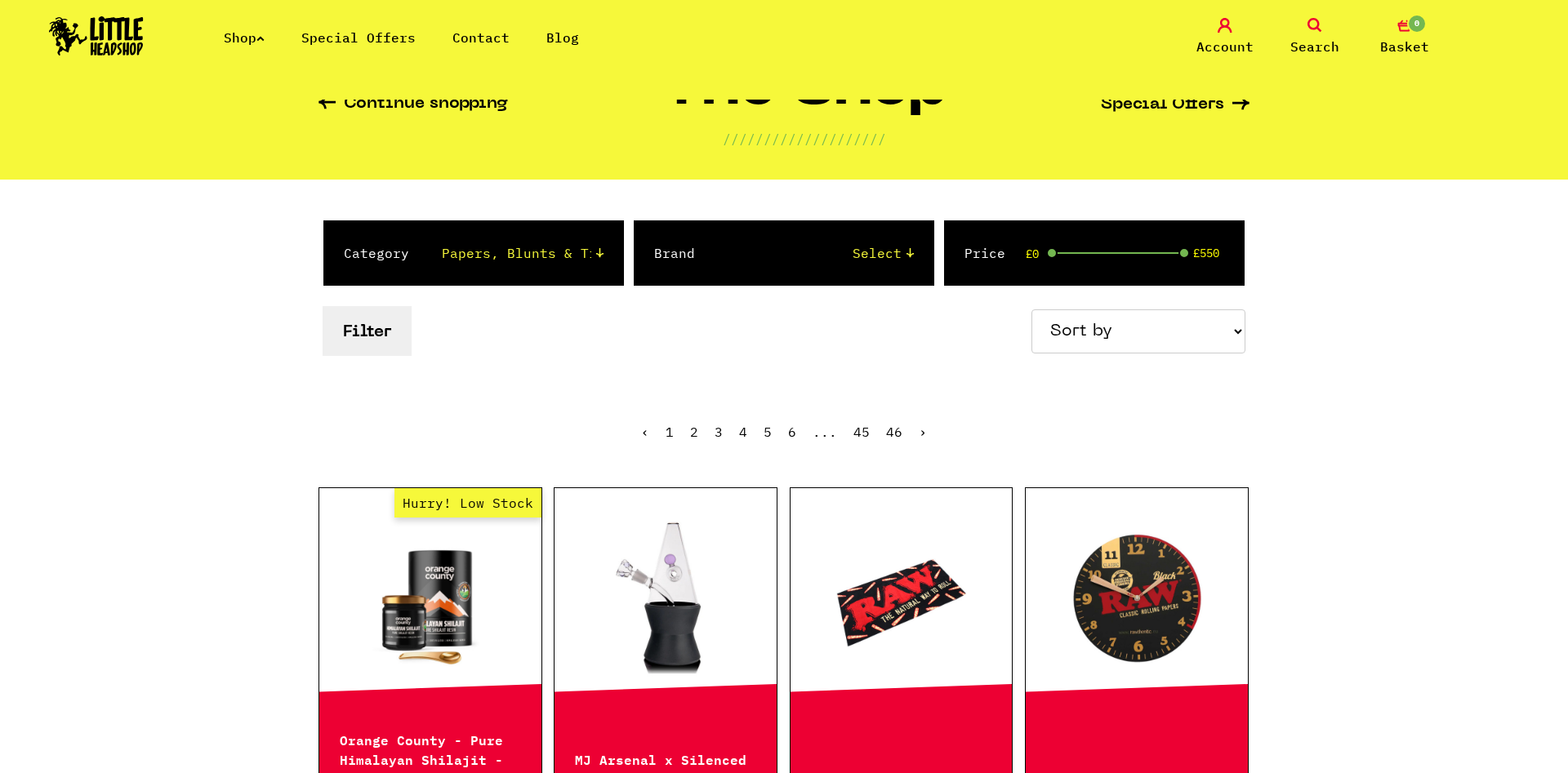
click at [669, 434] on link "1" at bounding box center [669, 431] width 8 height 16
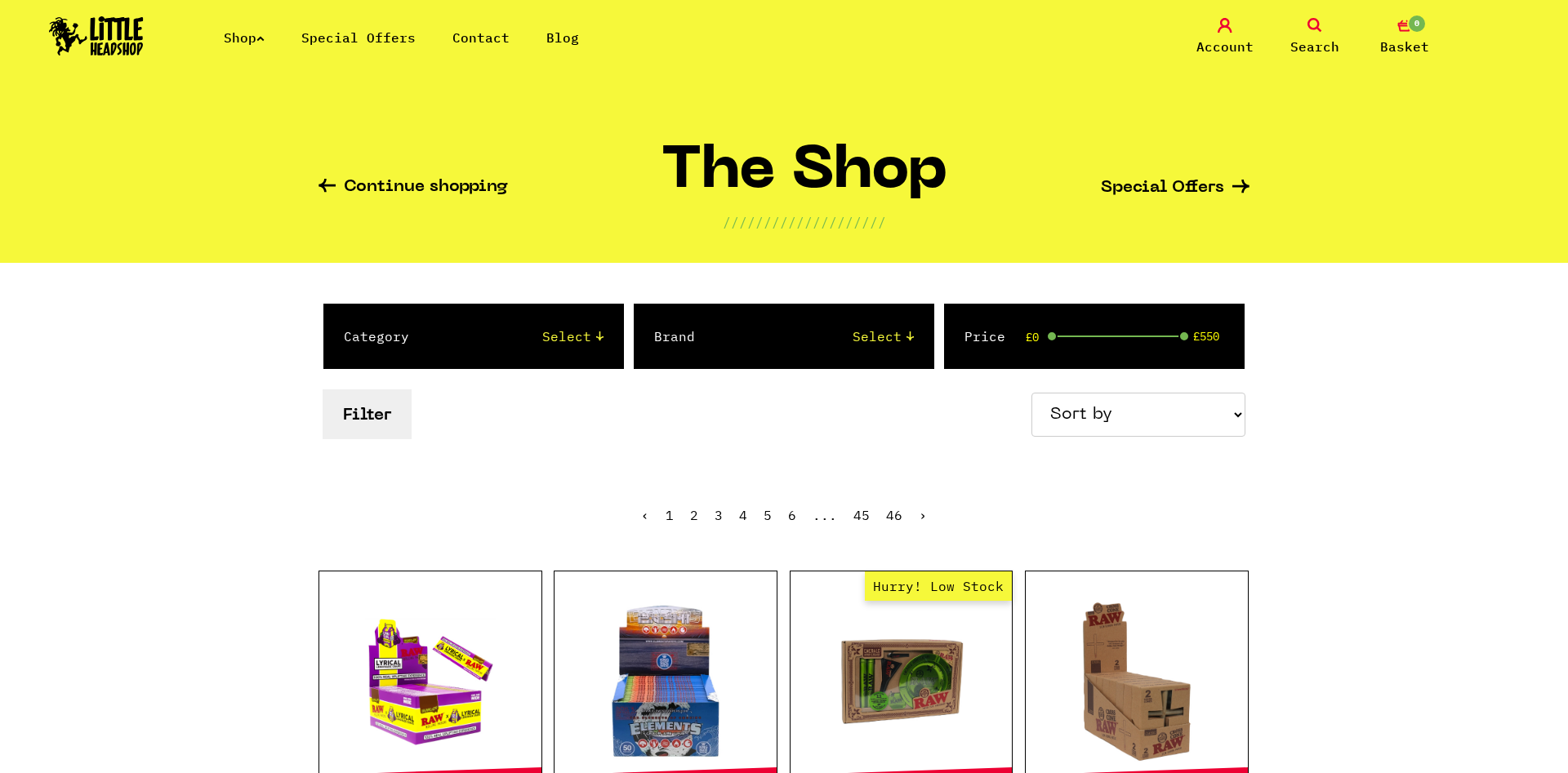
click at [372, 421] on button "Filter" at bounding box center [367, 414] width 89 height 50
click at [568, 357] on div "Category Select 2 Piece 3 Piece 4 Piece 420/710 LIFE Acrylic Bongs Ashtrays Bac…" at bounding box center [473, 336] width 300 height 65
click at [442, 327] on select "Select 2 Piece 3 Piece 4 Piece 420/710 LIFE Acrylic Bongs Ashtrays Backwoods Ba…" at bounding box center [523, 336] width 161 height 20
select select "52"
click option "Glass Tips" at bounding box center [0, 0] width 0 height 0
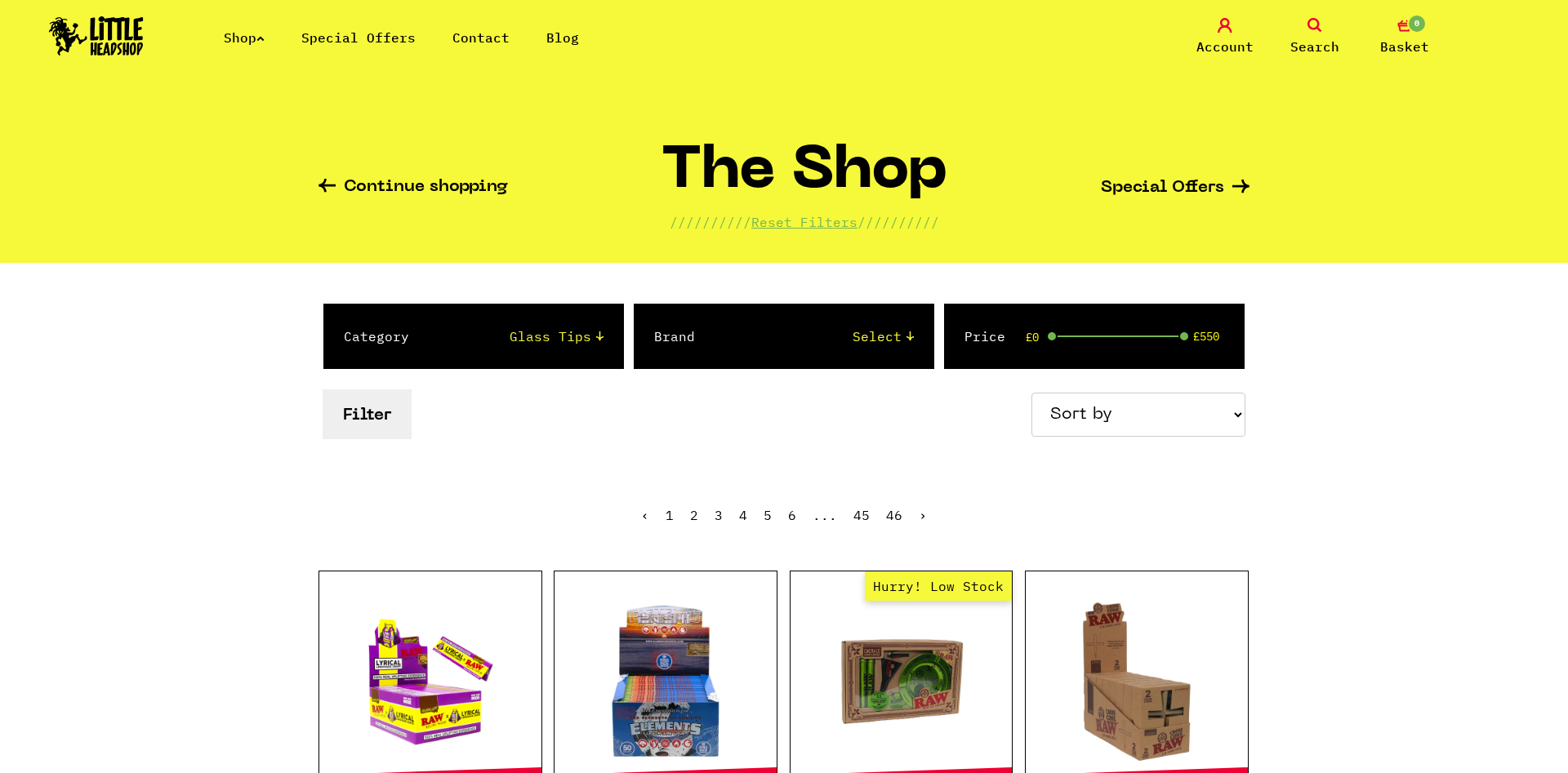
click at [380, 437] on button "Filter" at bounding box center [367, 414] width 89 height 50
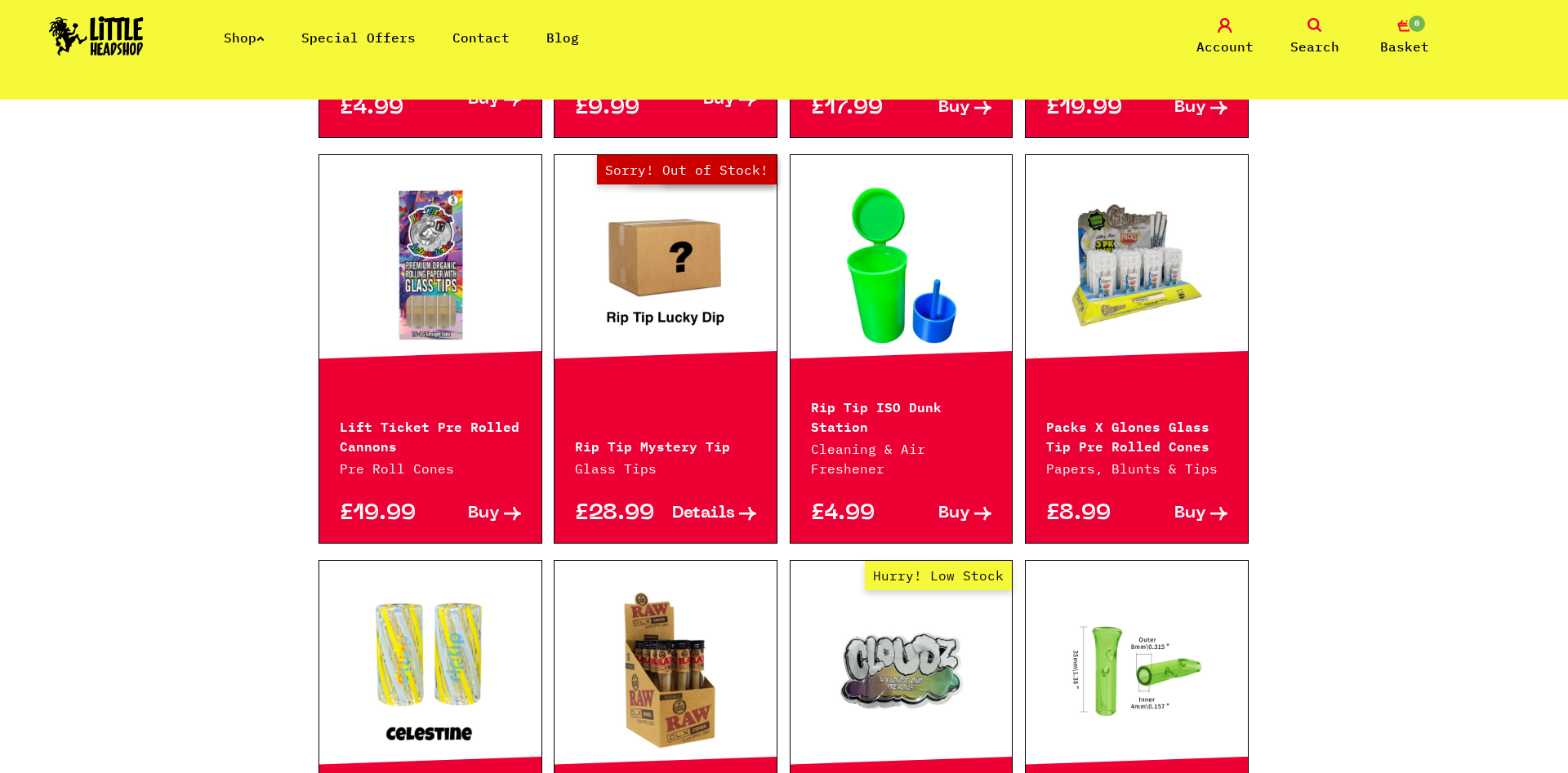
scroll to position [1083, 0]
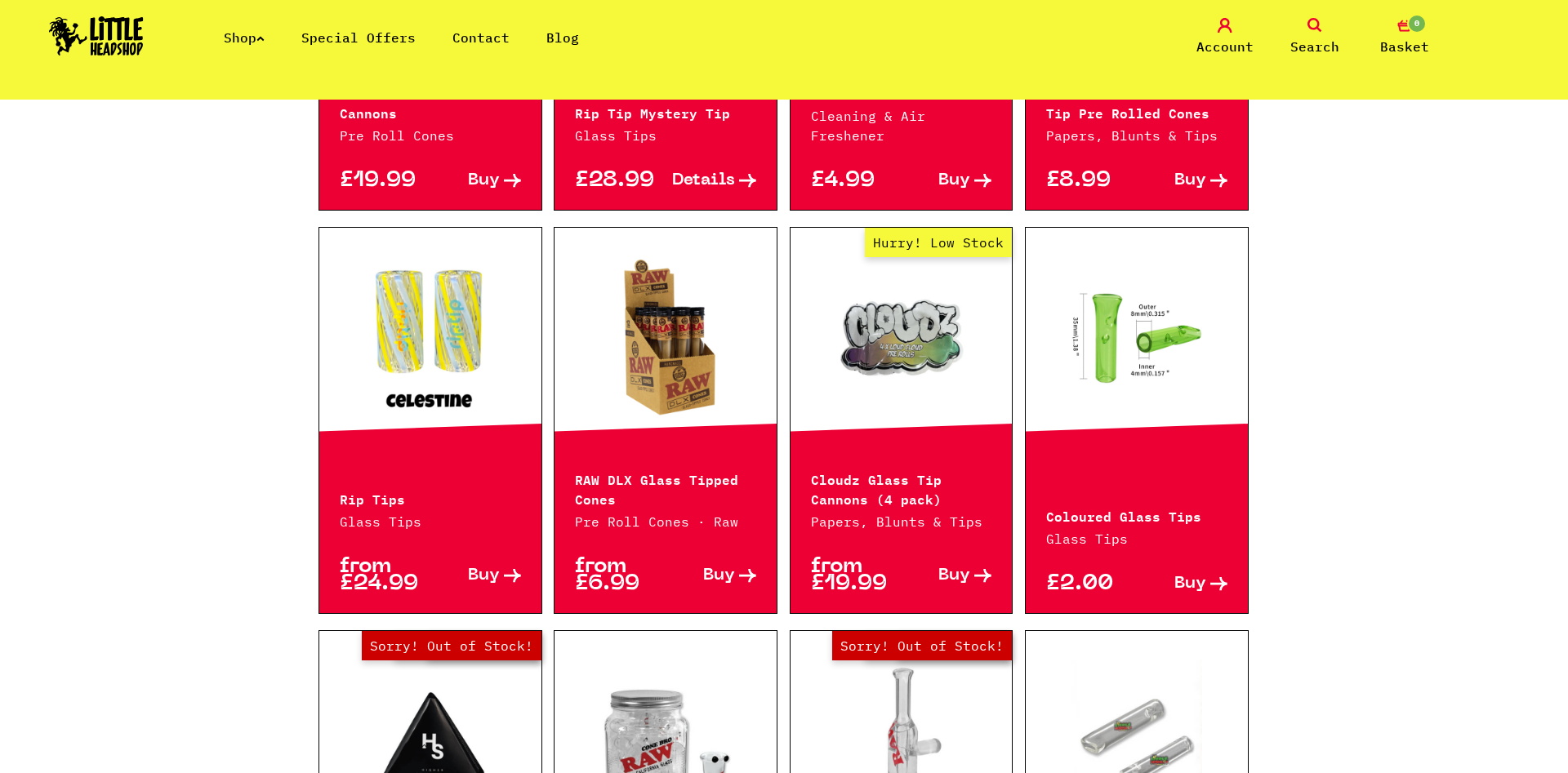
click at [932, 333] on link "Hurry! Low Stock" at bounding box center [901, 338] width 222 height 163
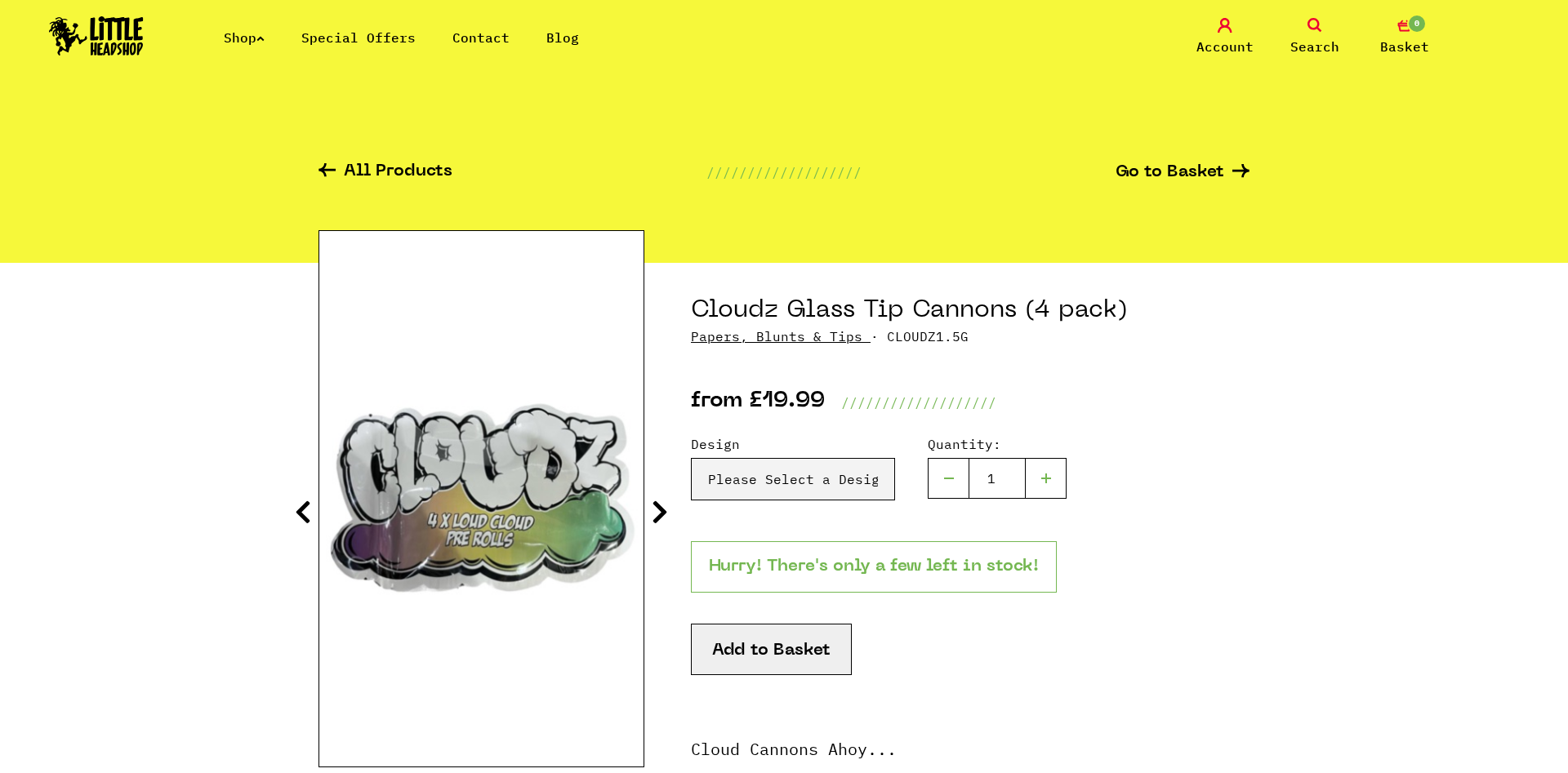
click at [630, 507] on img at bounding box center [481, 498] width 324 height 405
click at [636, 511] on img at bounding box center [481, 498] width 324 height 405
click at [646, 513] on section "Cloudz Glass Tip Cannons (4 pack) Papers, Blunts & Tips · CLOUDZ1.5G from £19.9…" at bounding box center [783, 689] width 931 height 852
click at [653, 515] on icon at bounding box center [659, 512] width 16 height 26
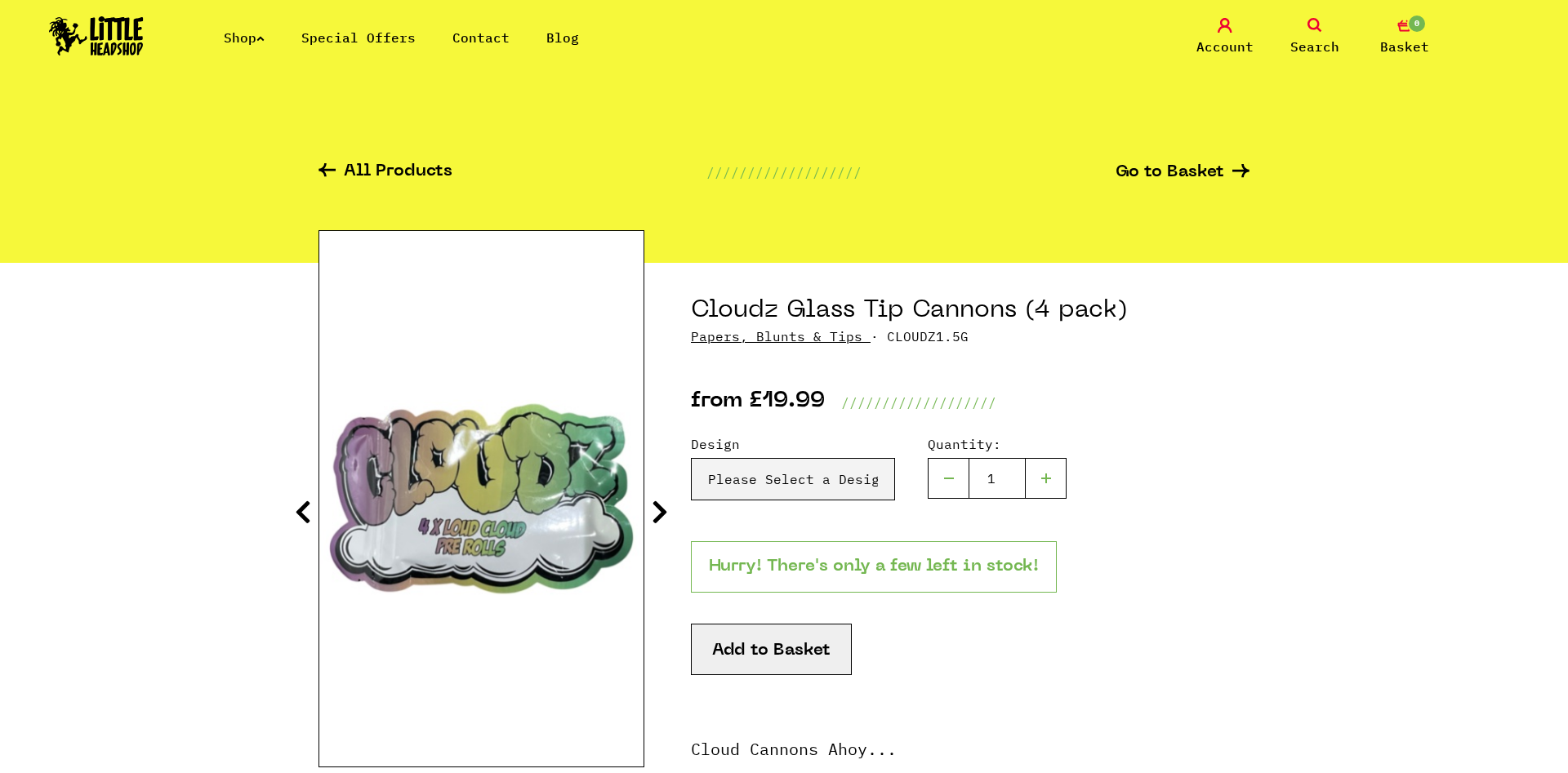
click at [653, 515] on icon at bounding box center [659, 512] width 16 height 26
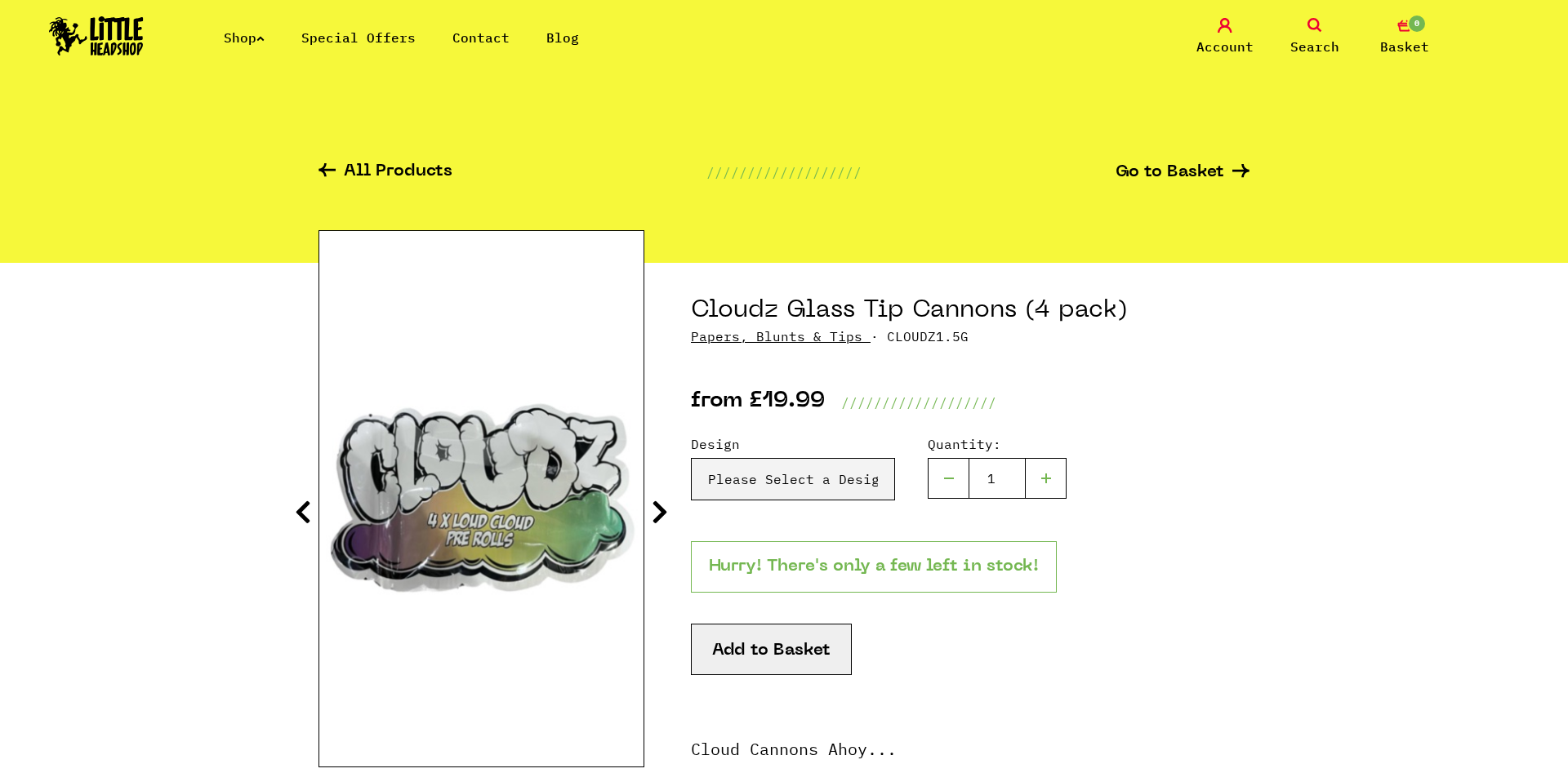
click at [653, 515] on icon at bounding box center [659, 512] width 16 height 26
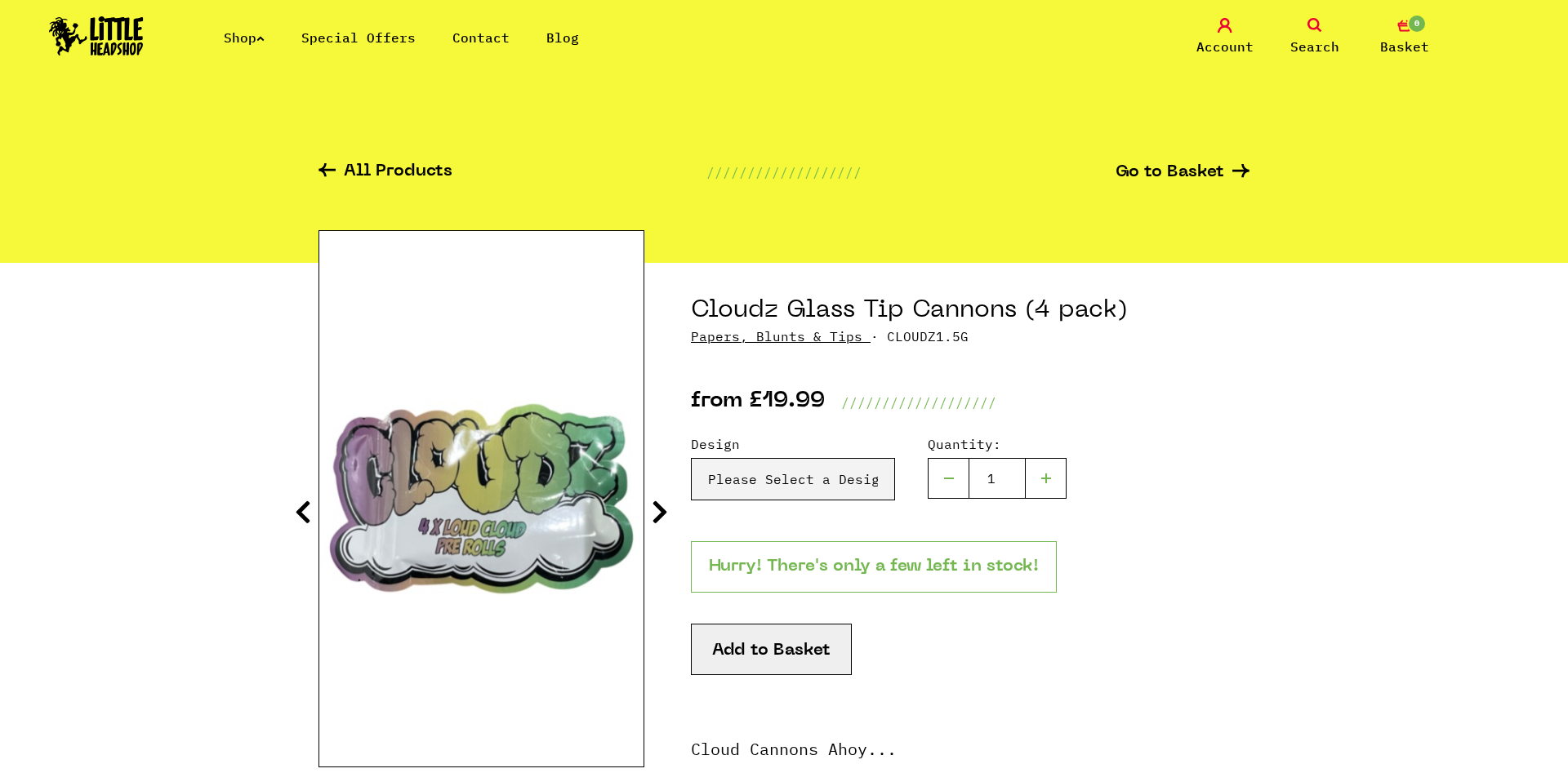
click at [653, 515] on icon at bounding box center [659, 512] width 16 height 26
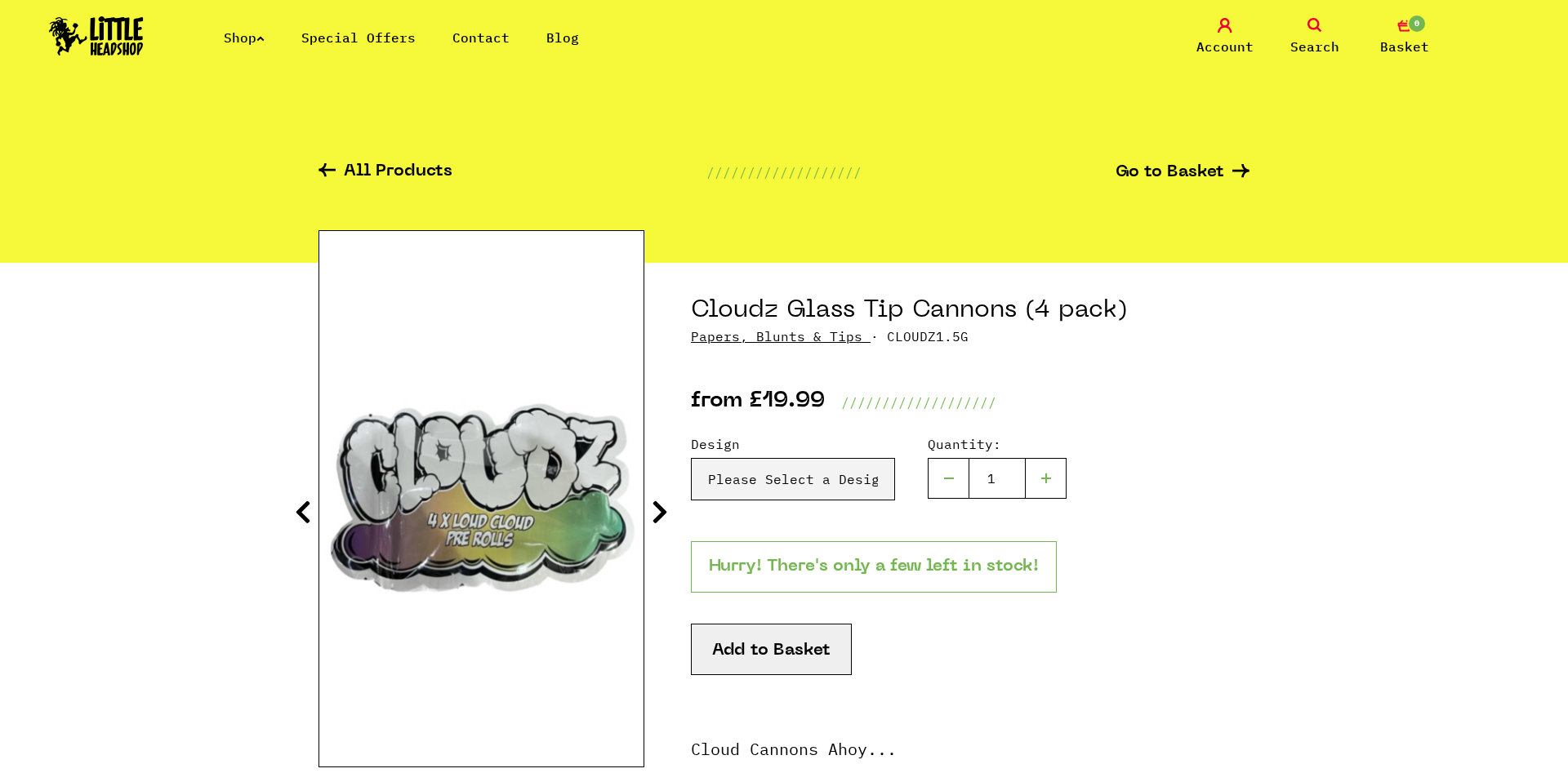
click at [653, 515] on icon at bounding box center [659, 512] width 16 height 26
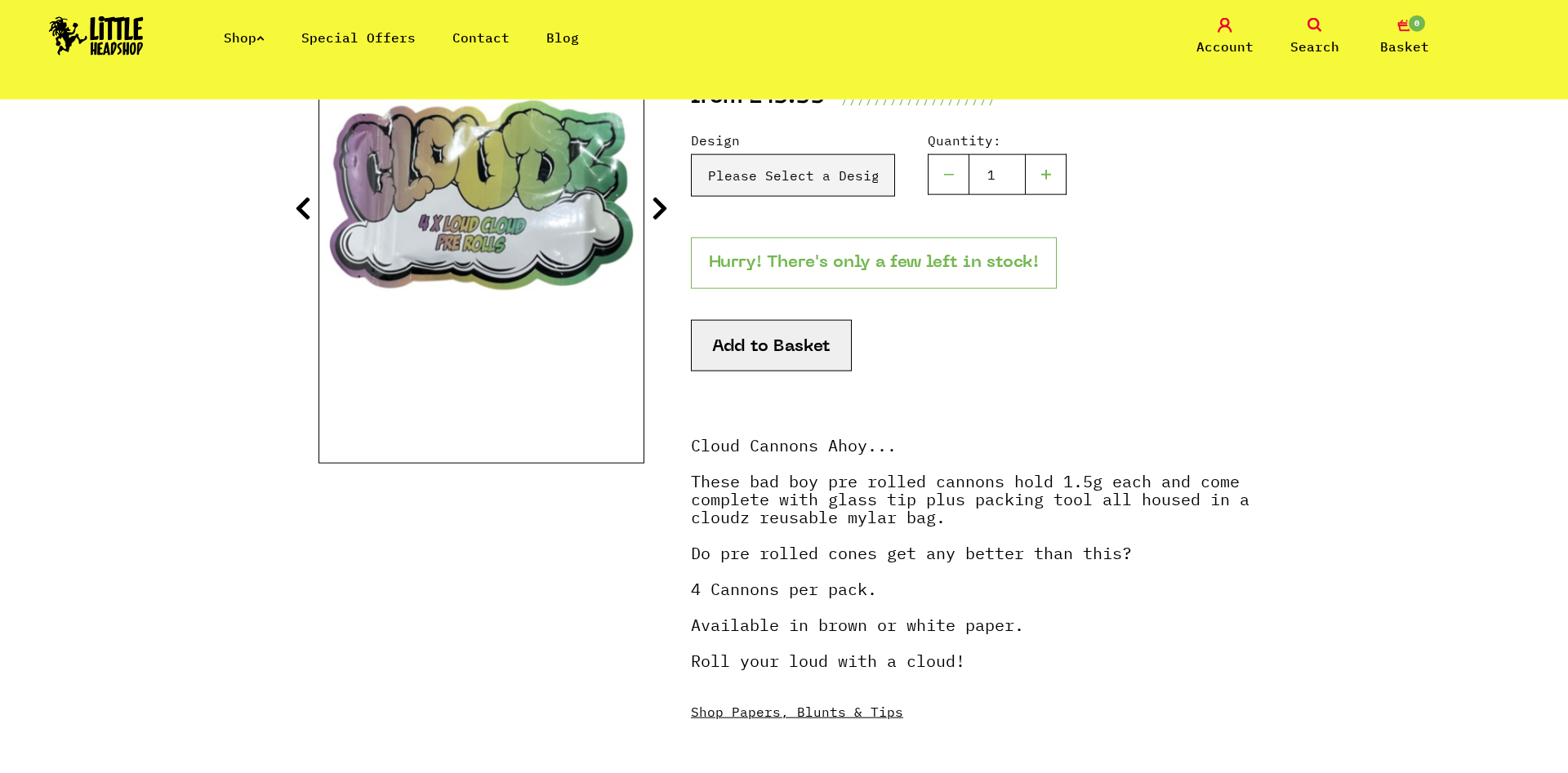
scroll to position [333, 0]
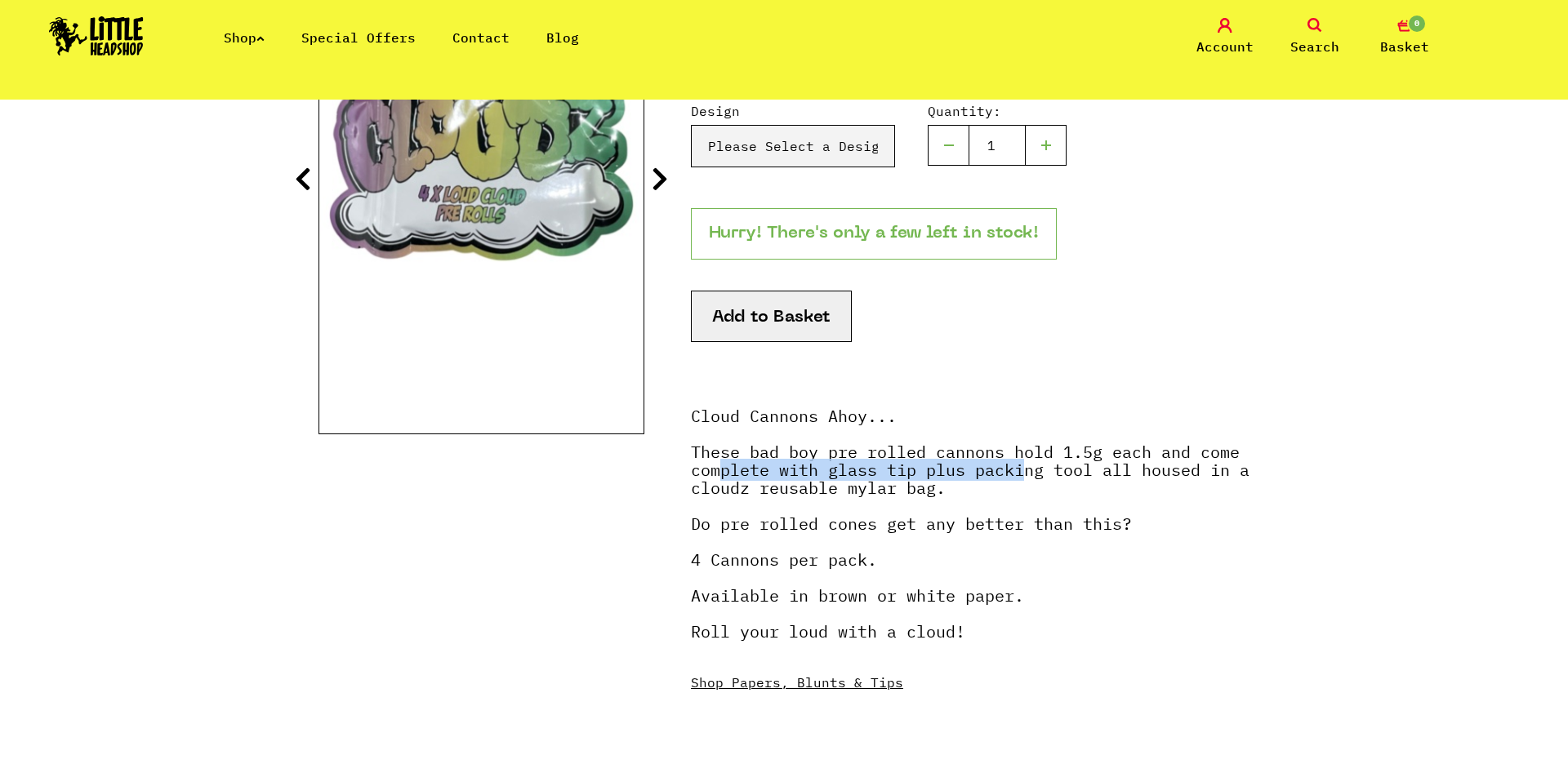
drag, startPoint x: 804, startPoint y: 454, endPoint x: 1022, endPoint y: 472, distance: 218.7
click at [1022, 472] on strong "Cloud Cannons Ahoy... These bad boy pre rolled cannons hold 1.5g each and come …" at bounding box center [970, 524] width 558 height 238
click at [1039, 469] on strong "Cloud Cannons Ahoy... These bad boy pre rolled cannons hold 1.5g each and come …" at bounding box center [970, 524] width 558 height 238
click at [756, 465] on strong "Cloud Cannons Ahoy... These bad boy pre rolled cannons hold 1.5g each and come …" at bounding box center [970, 524] width 558 height 238
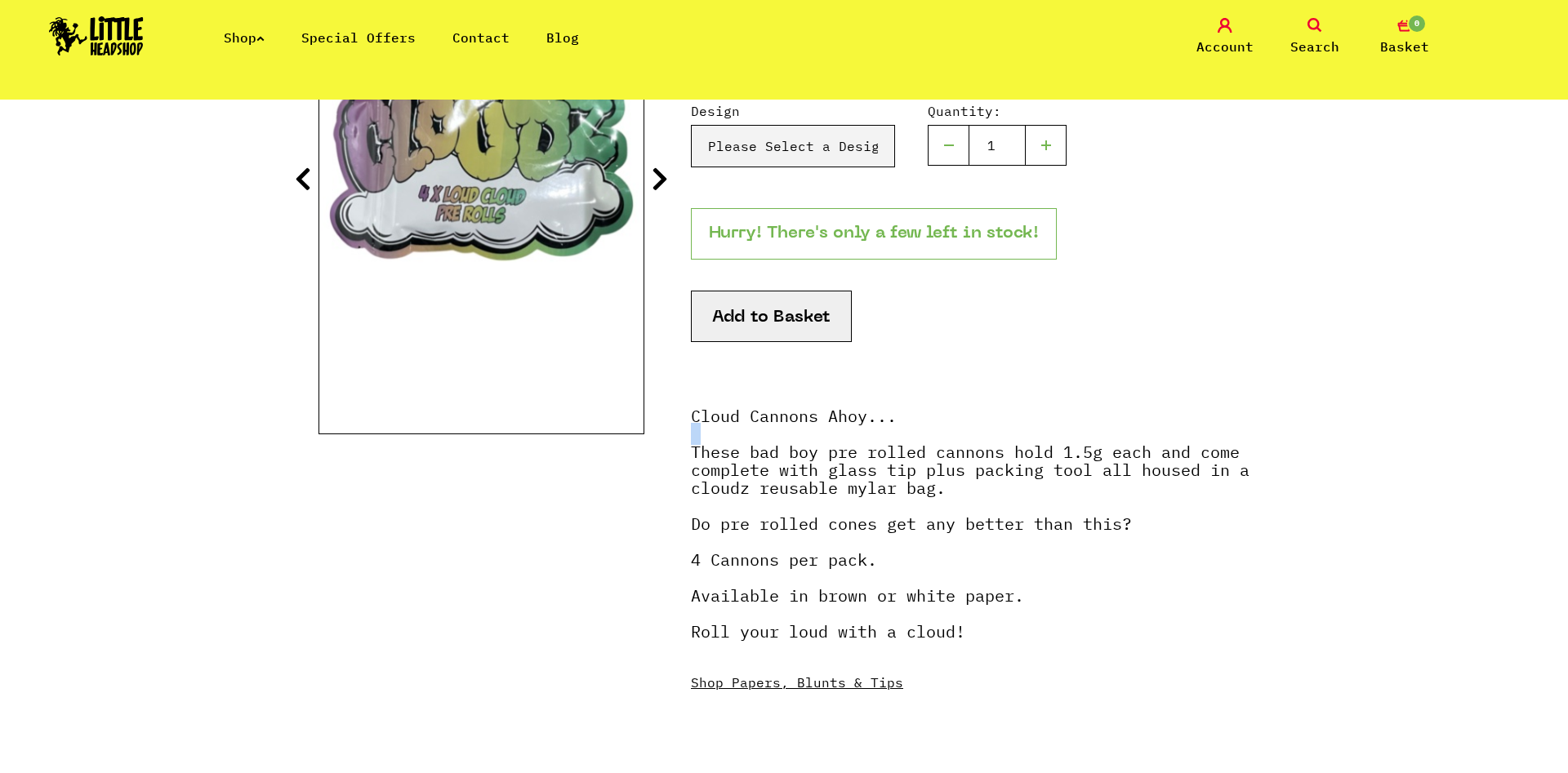
click at [756, 465] on strong "Cloud Cannons Ahoy... These bad boy pre rolled cannons hold 1.5g each and come …" at bounding box center [970, 524] width 558 height 238
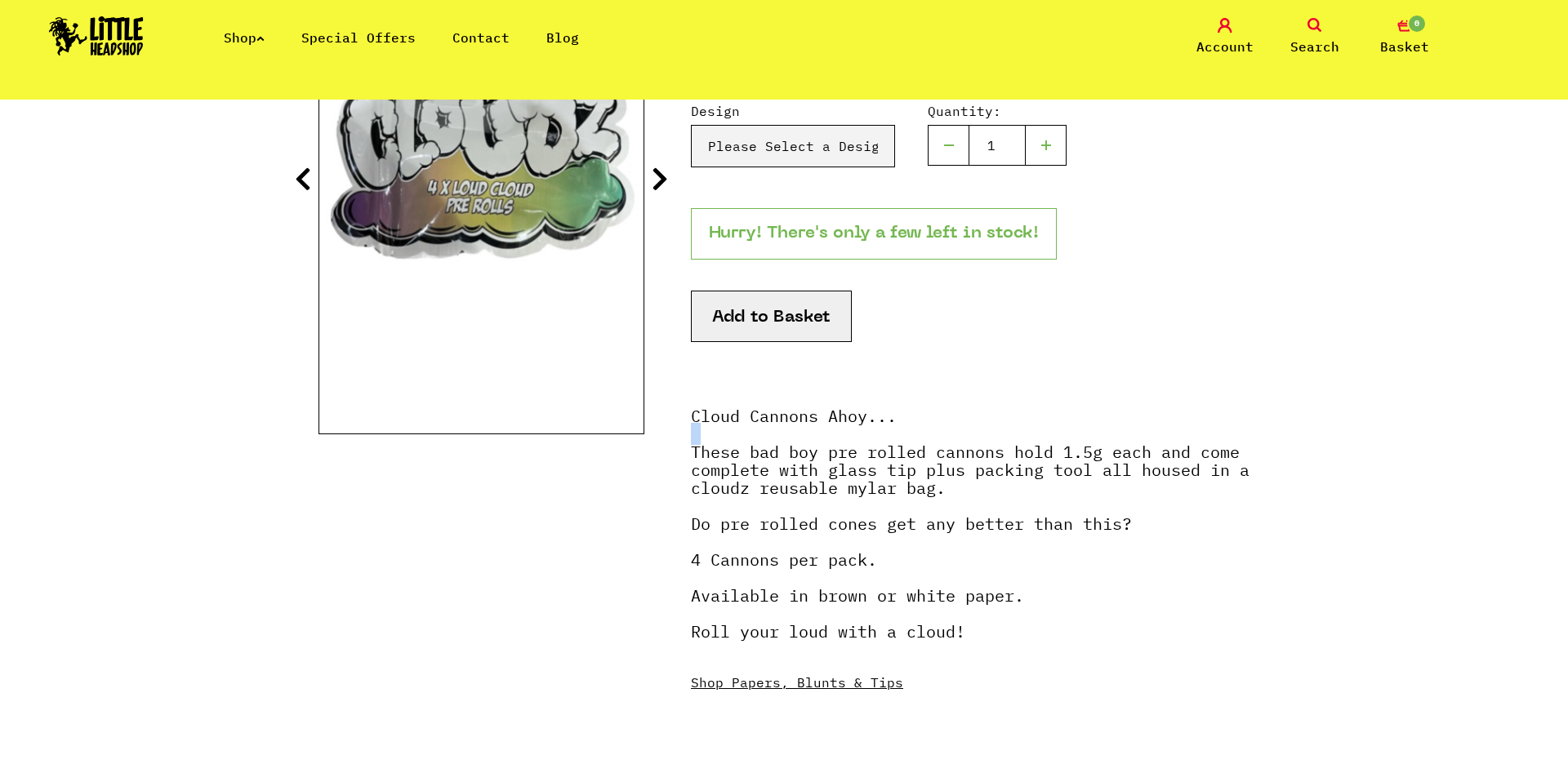
click at [758, 463] on strong "Cloud Cannons Ahoy... These bad boy pre rolled cannons hold 1.5g each and come …" at bounding box center [970, 524] width 558 height 238
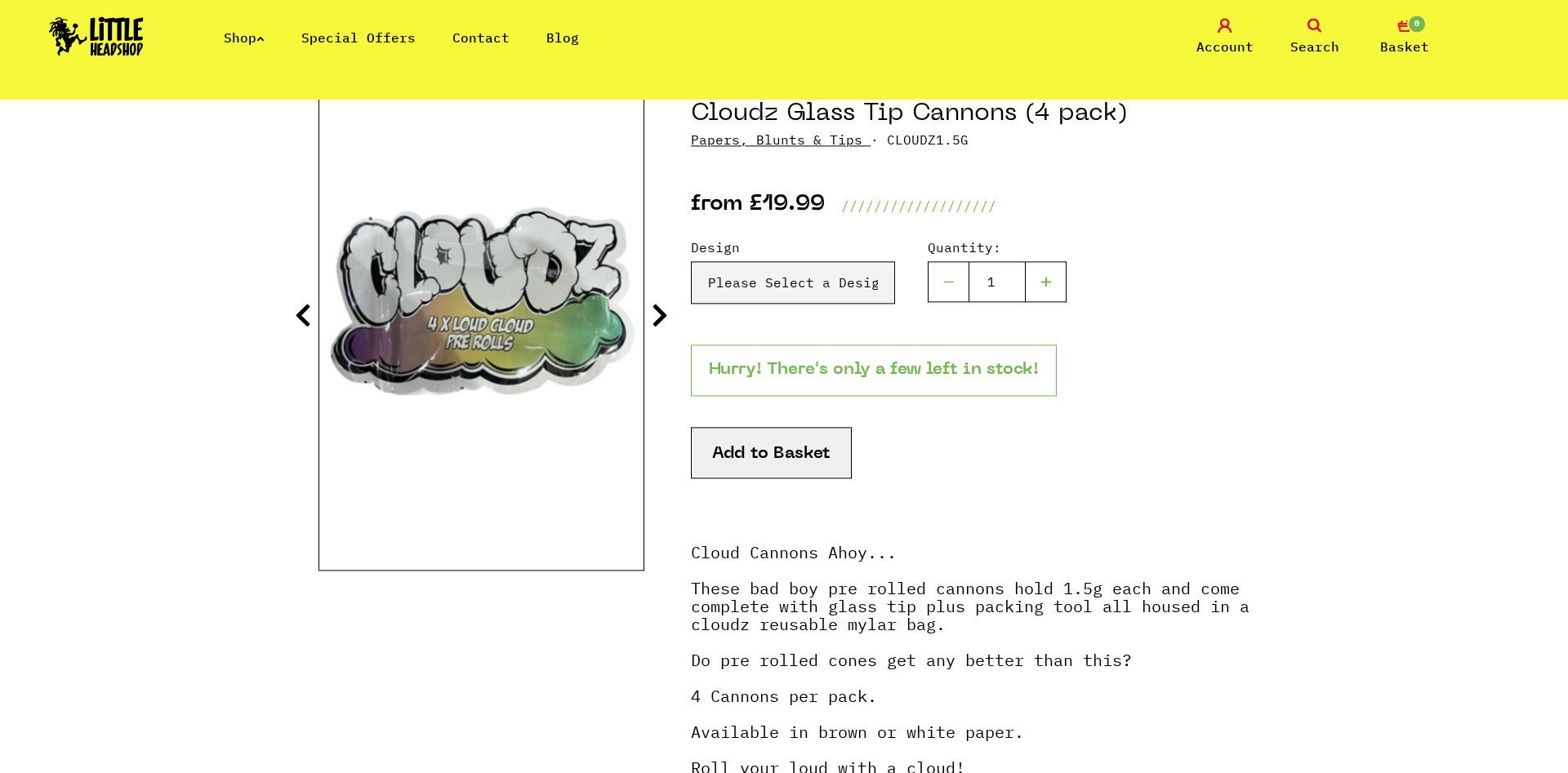
scroll to position [83, 0]
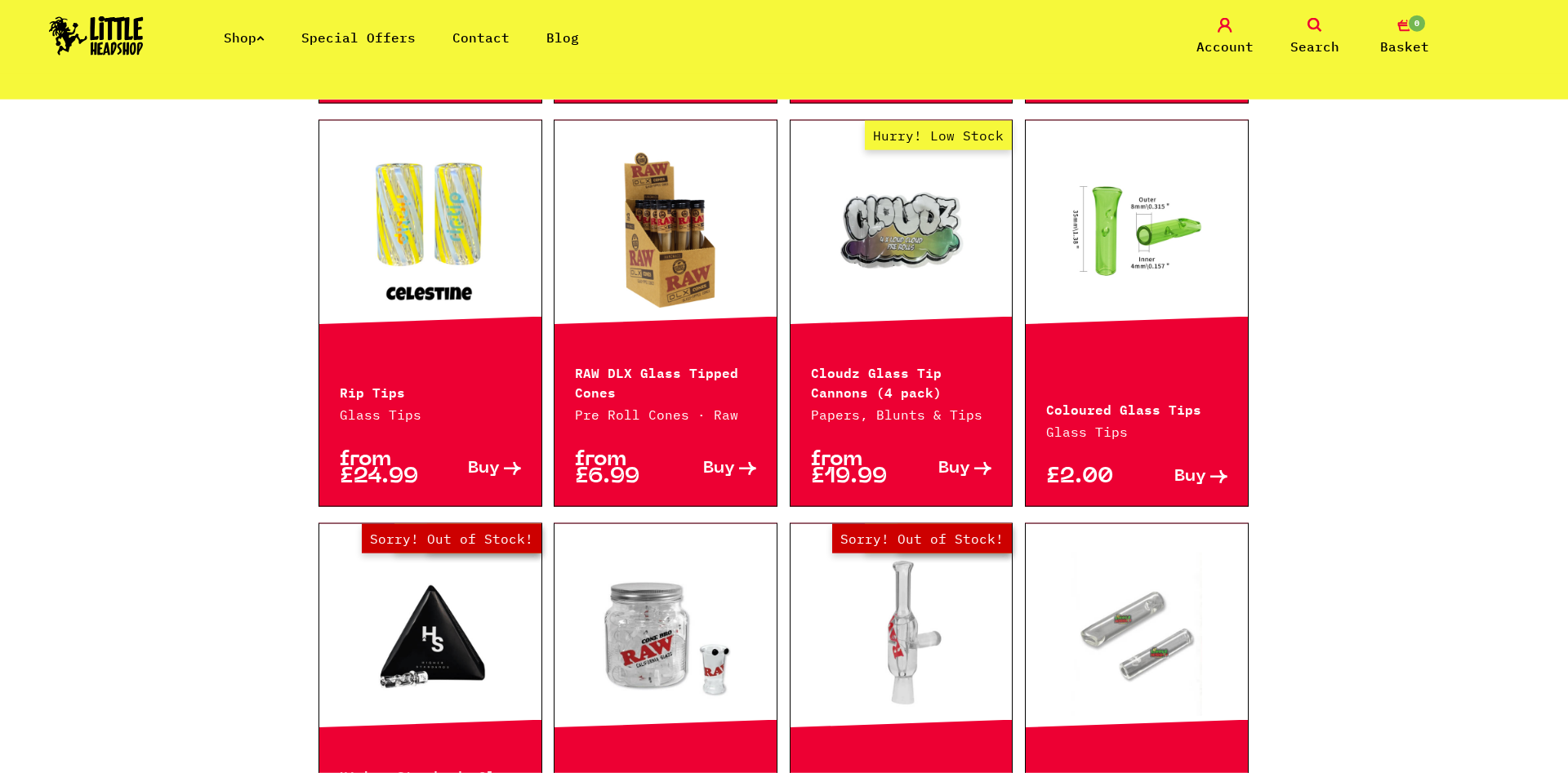
drag, startPoint x: 867, startPoint y: 558, endPoint x: 851, endPoint y: 573, distance: 21.9
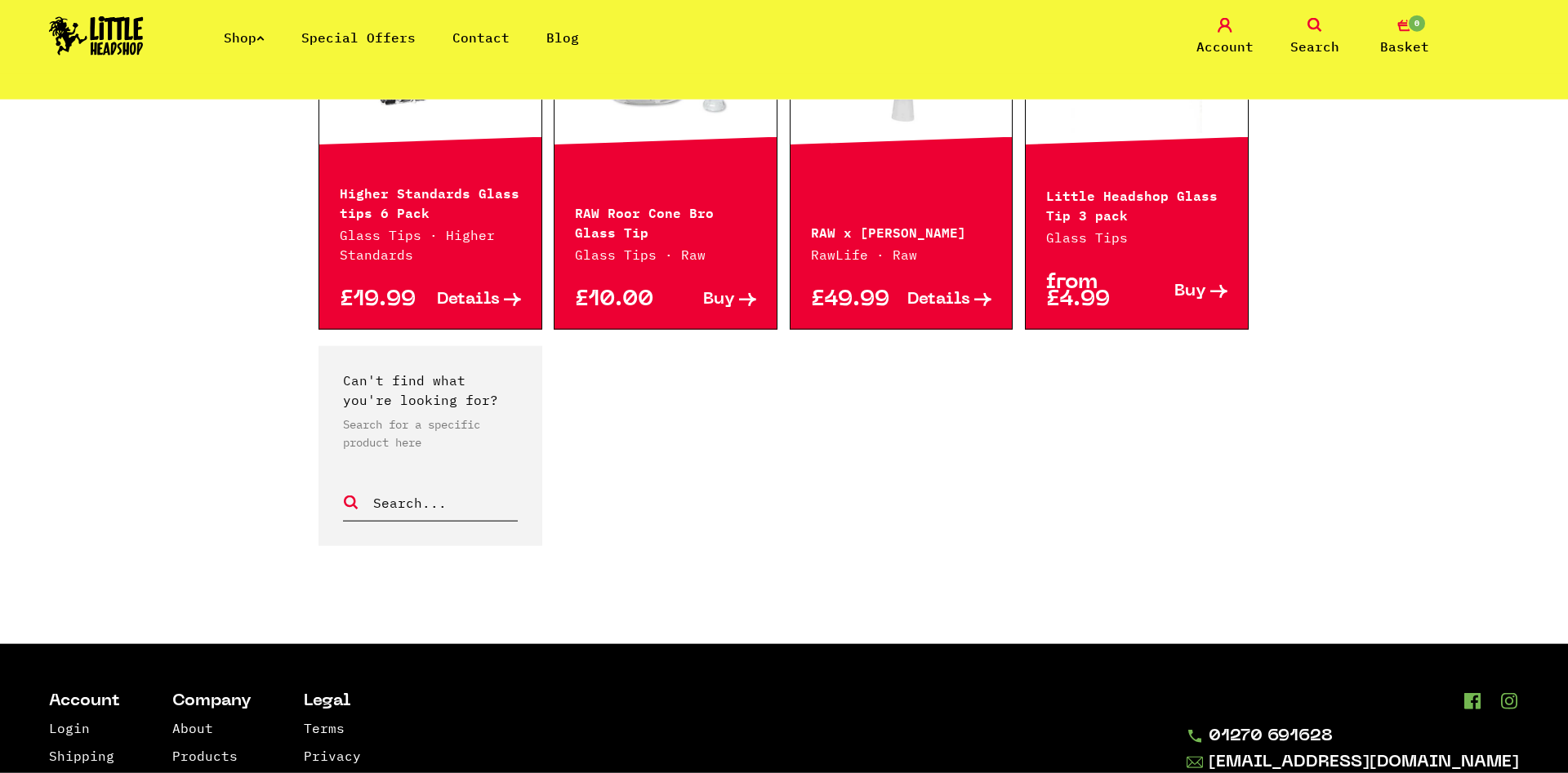
scroll to position [1439, 0]
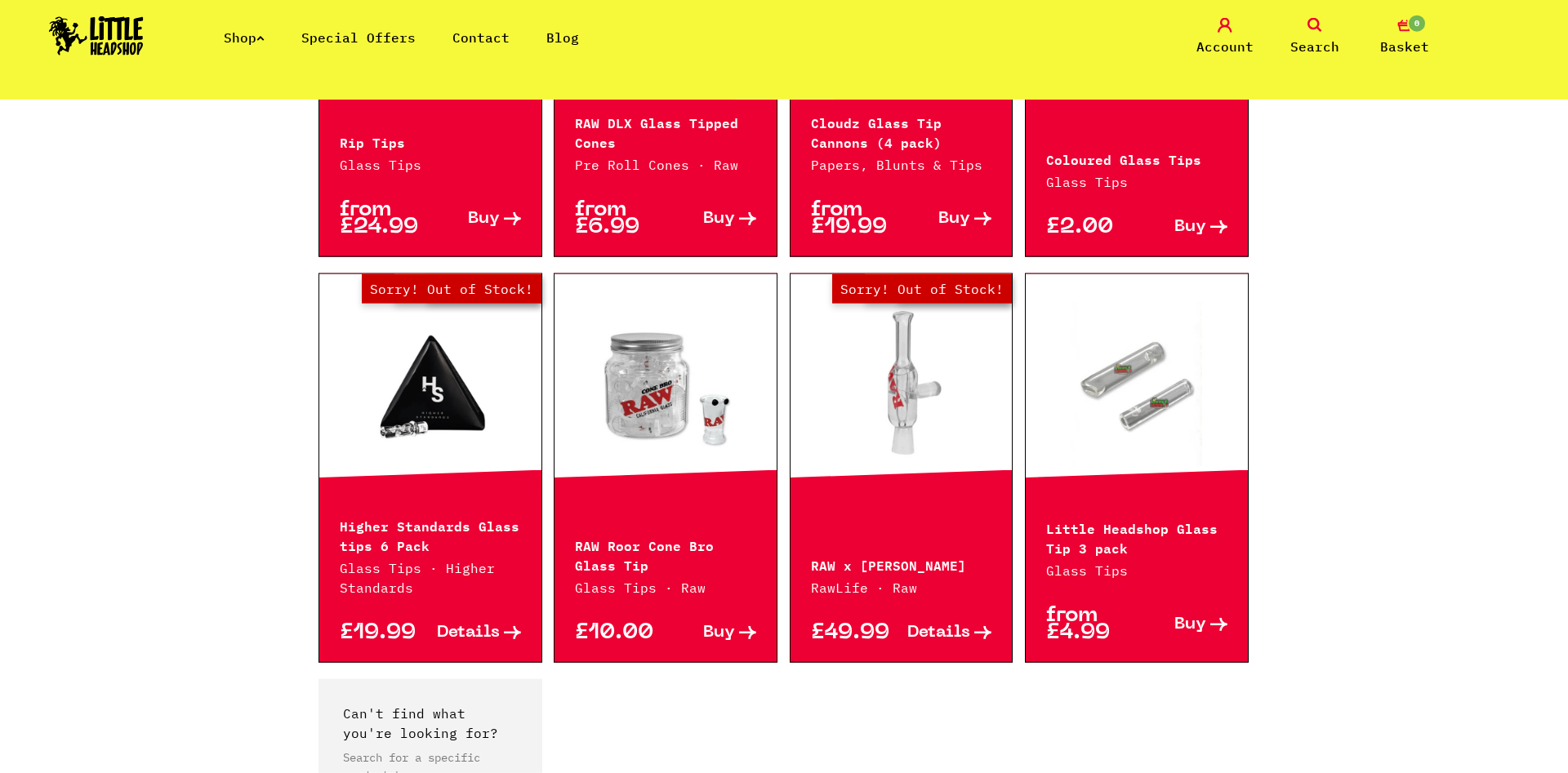
click at [461, 423] on link "Out of Stock Hurry! Low Stock Sorry! Out of Stock!" at bounding box center [430, 384] width 222 height 163
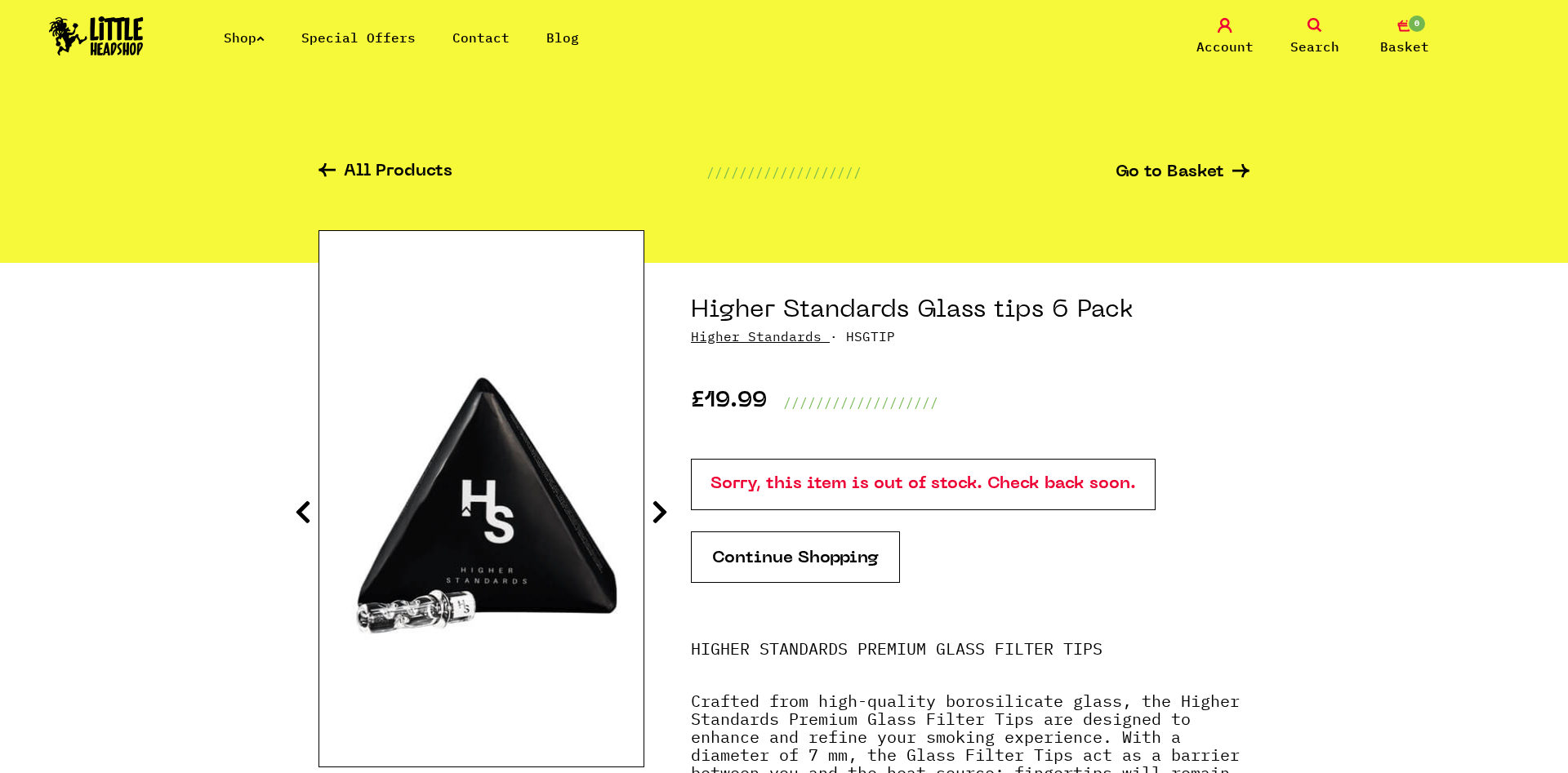
click at [668, 517] on section "Higher Standards Glass tips 6 Pack Higher Standards · HSGTIP £19.99 ///////////…" at bounding box center [783, 692] width 931 height 857
click at [663, 522] on icon at bounding box center [659, 512] width 16 height 26
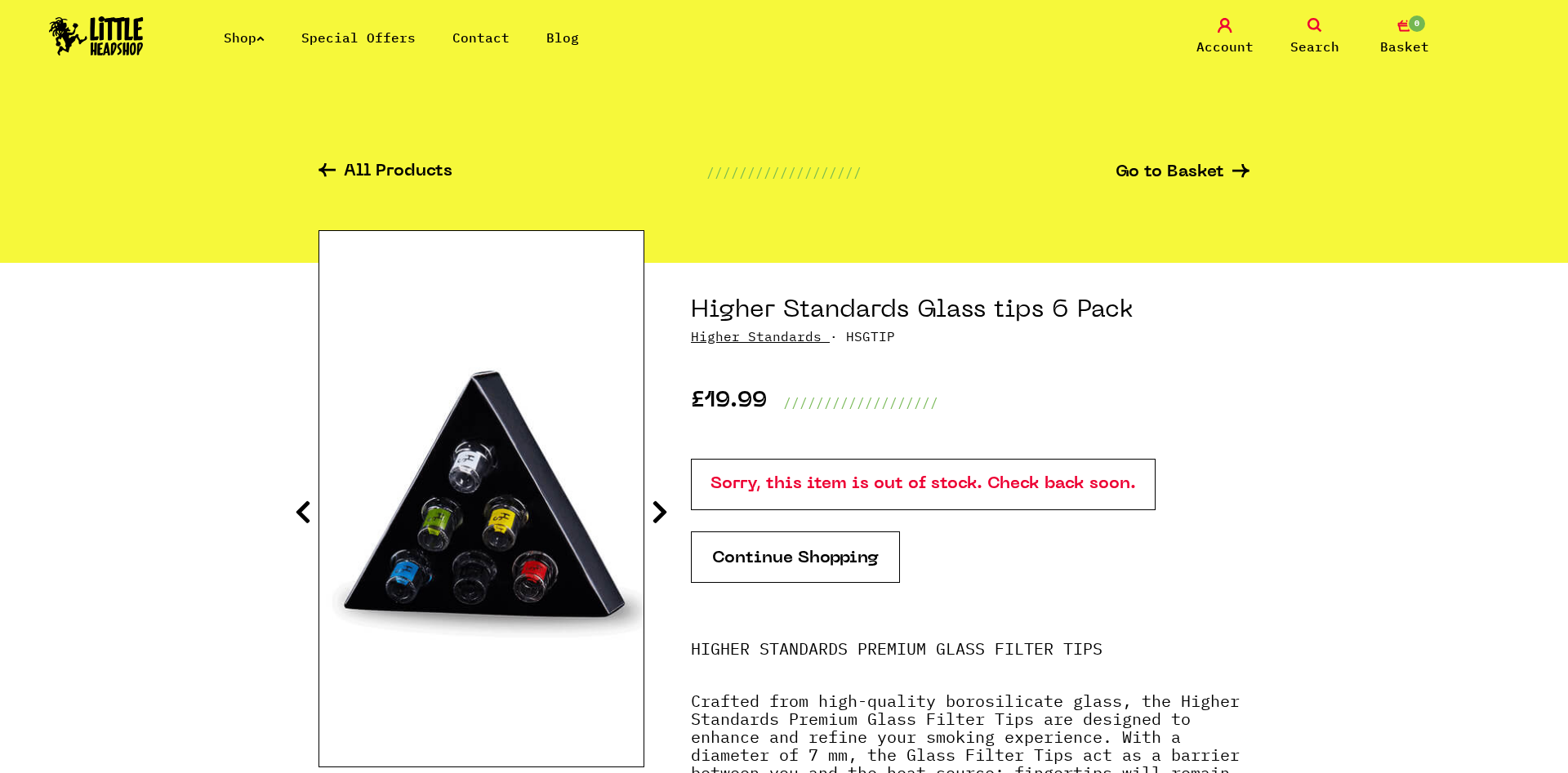
click at [663, 522] on icon at bounding box center [659, 512] width 16 height 26
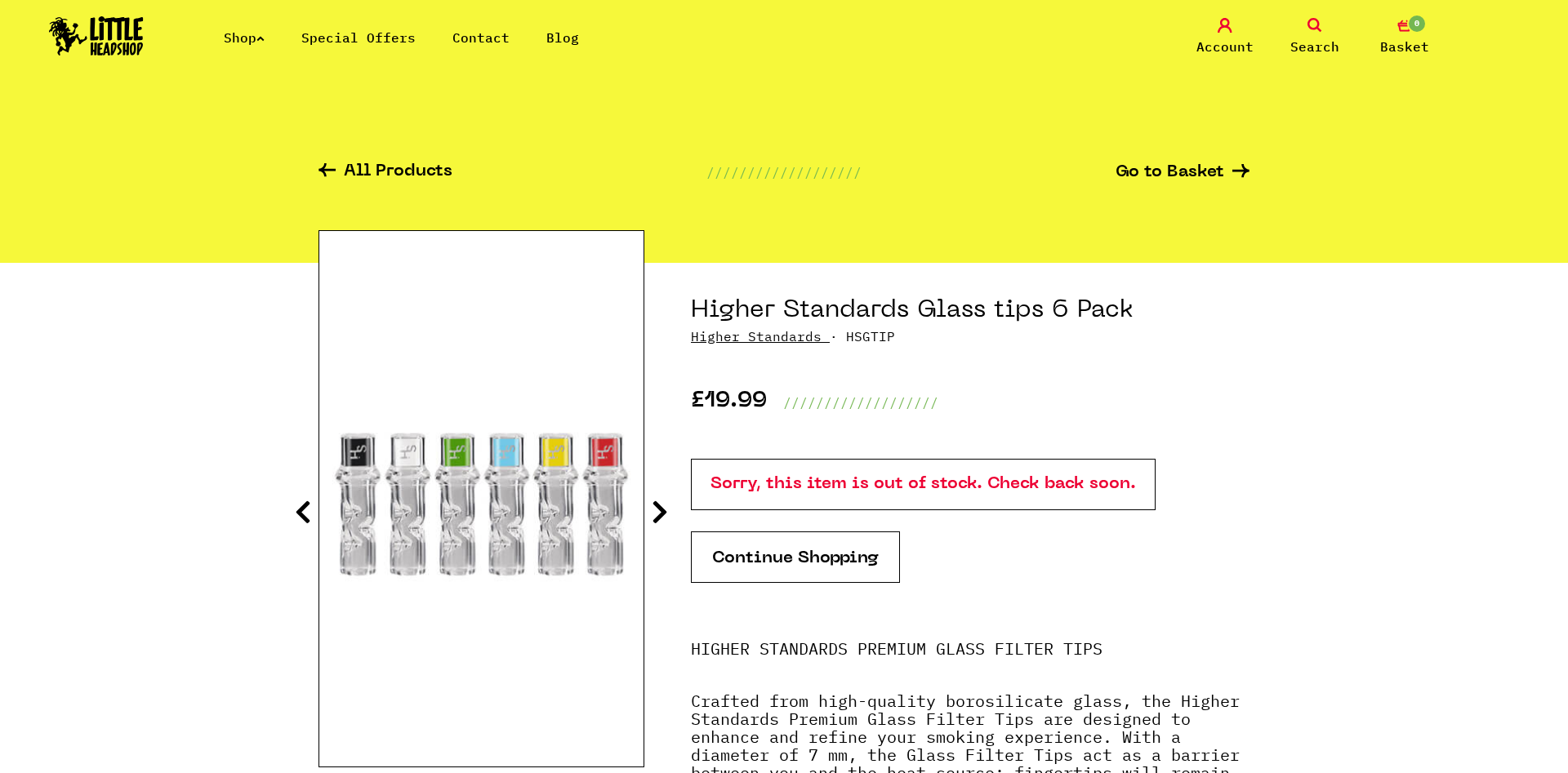
click at [663, 522] on icon at bounding box center [659, 512] width 16 height 26
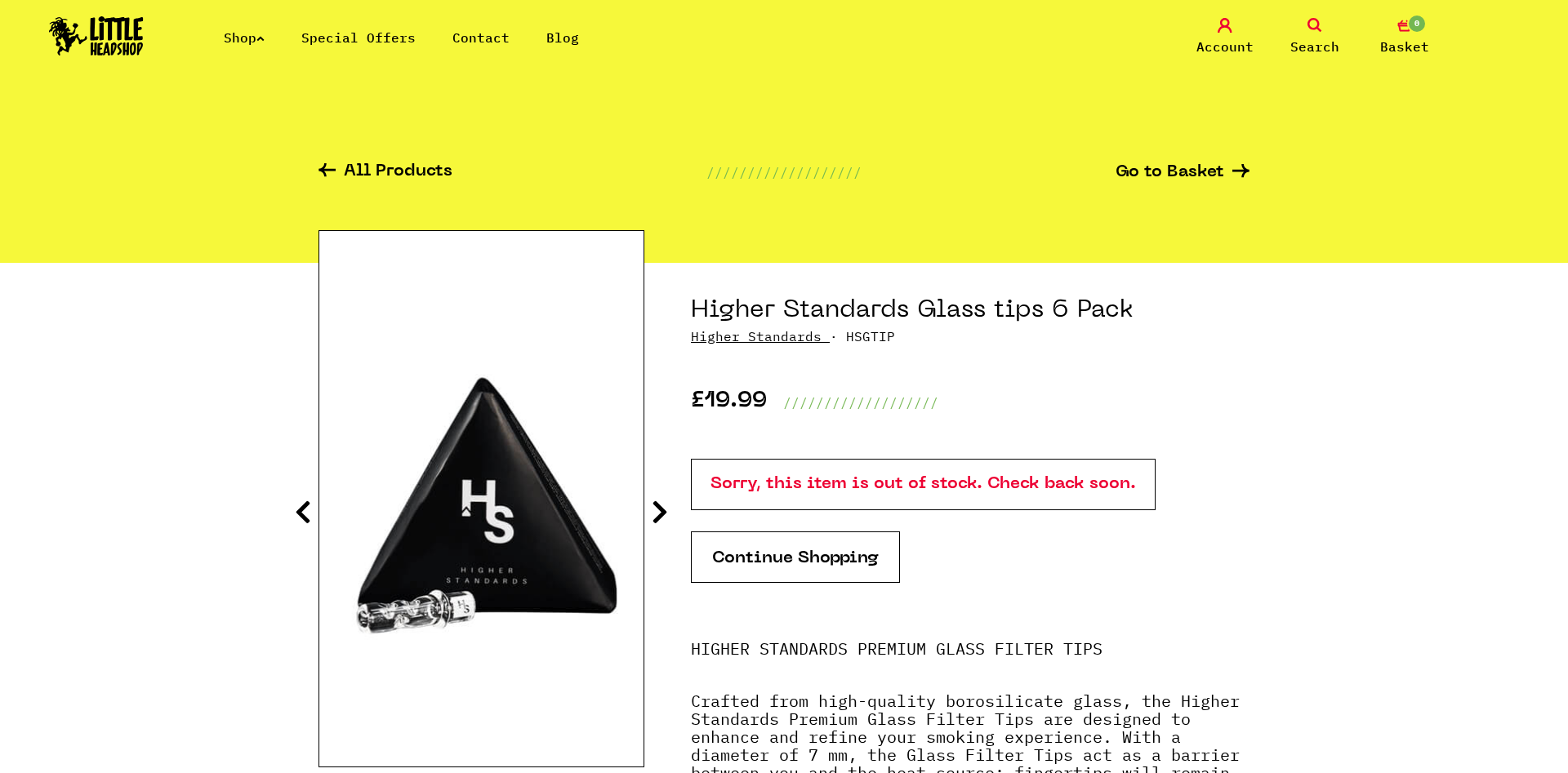
click at [663, 522] on icon at bounding box center [659, 512] width 16 height 26
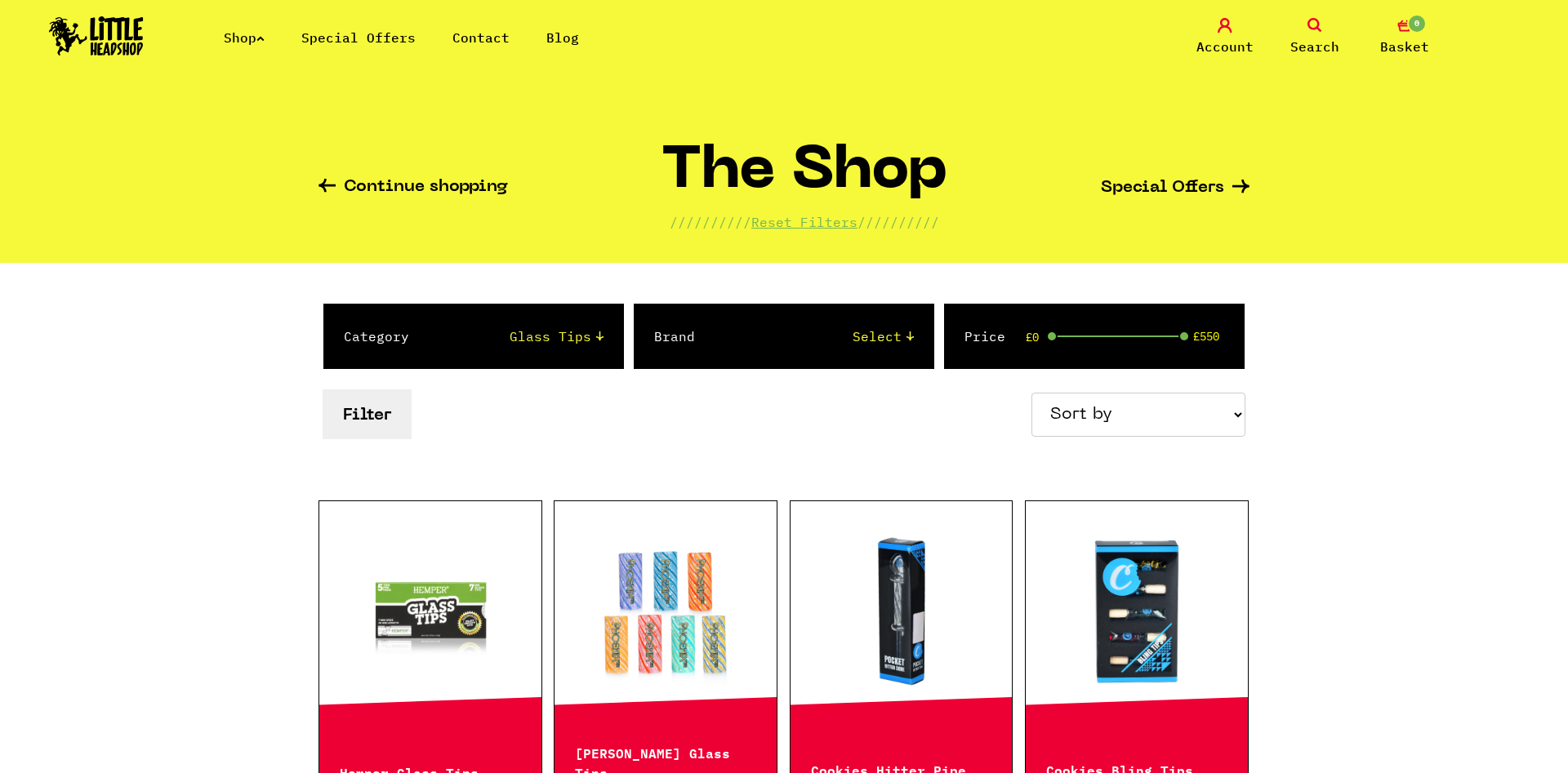
click at [442, 327] on select "Select 2 Piece 3 Piece 4 Piece 420/710 LIFE Acrylic Bongs Ashtrays Backwoods Ba…" at bounding box center [523, 336] width 161 height 20
select select "37"
click option "Pre Roll Cones" at bounding box center [0, 0] width 0 height 0
click at [405, 423] on button "Filter" at bounding box center [367, 414] width 89 height 50
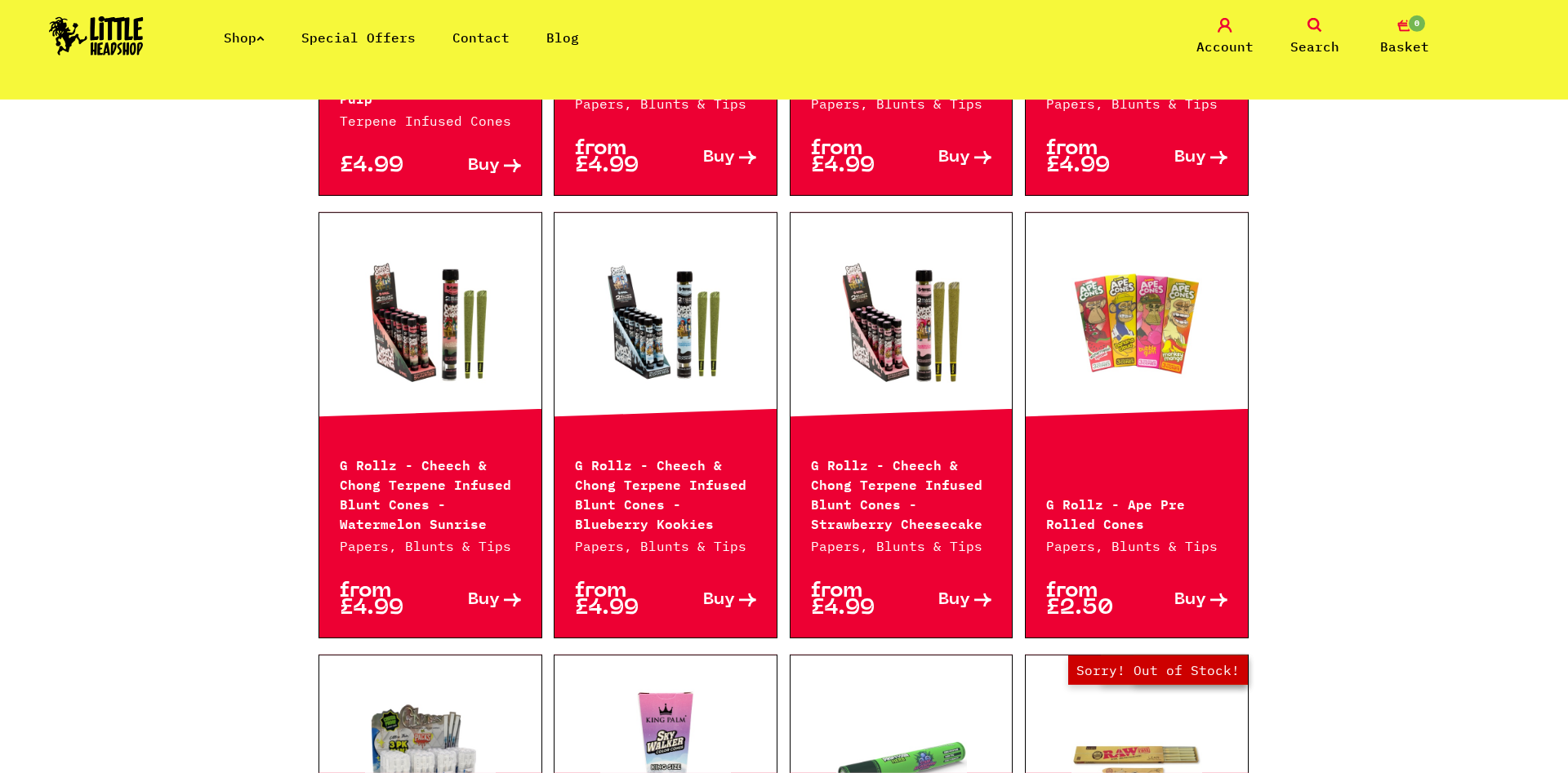
scroll to position [1083, 0]
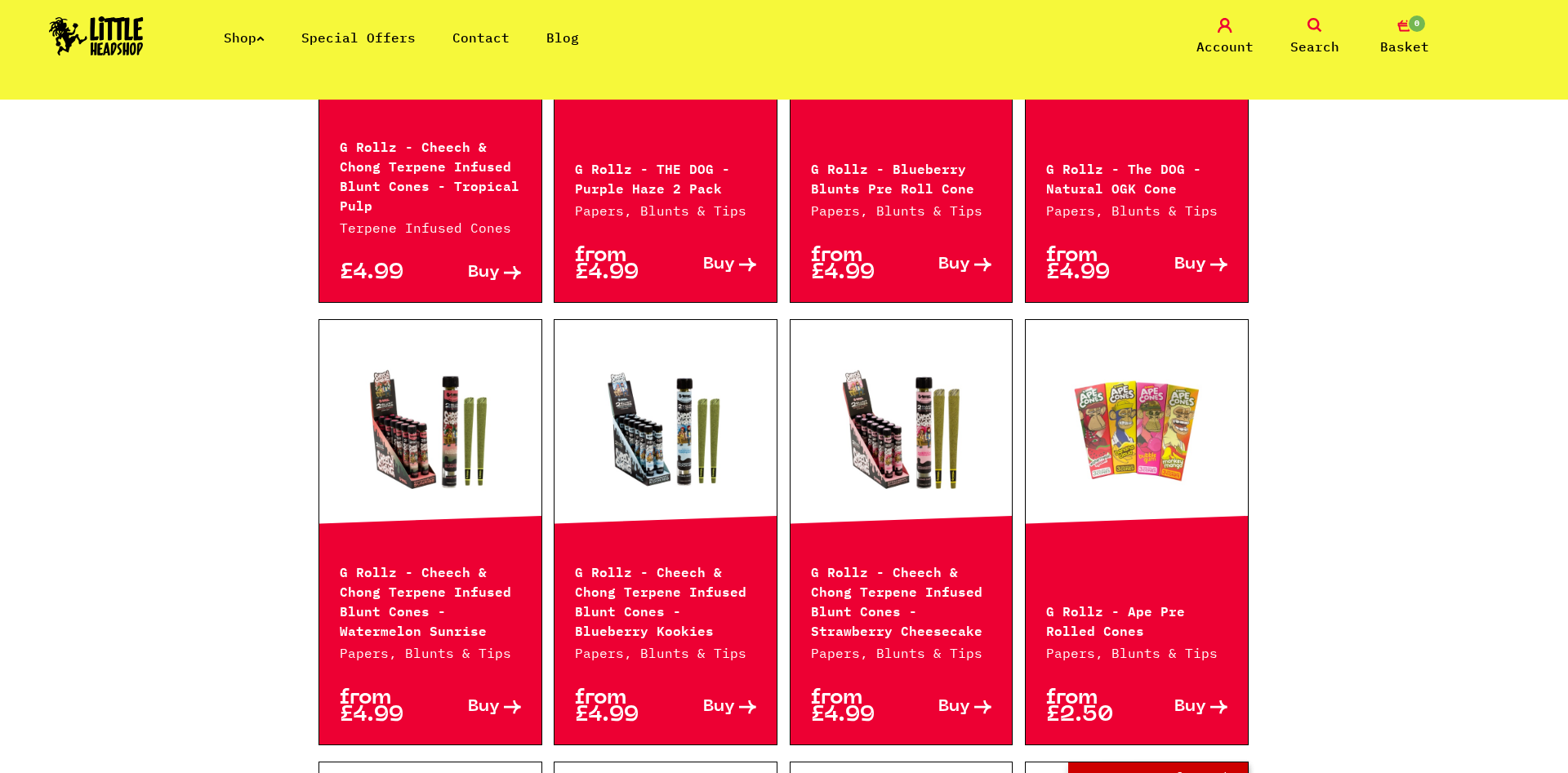
click at [691, 485] on link at bounding box center [665, 430] width 222 height 163
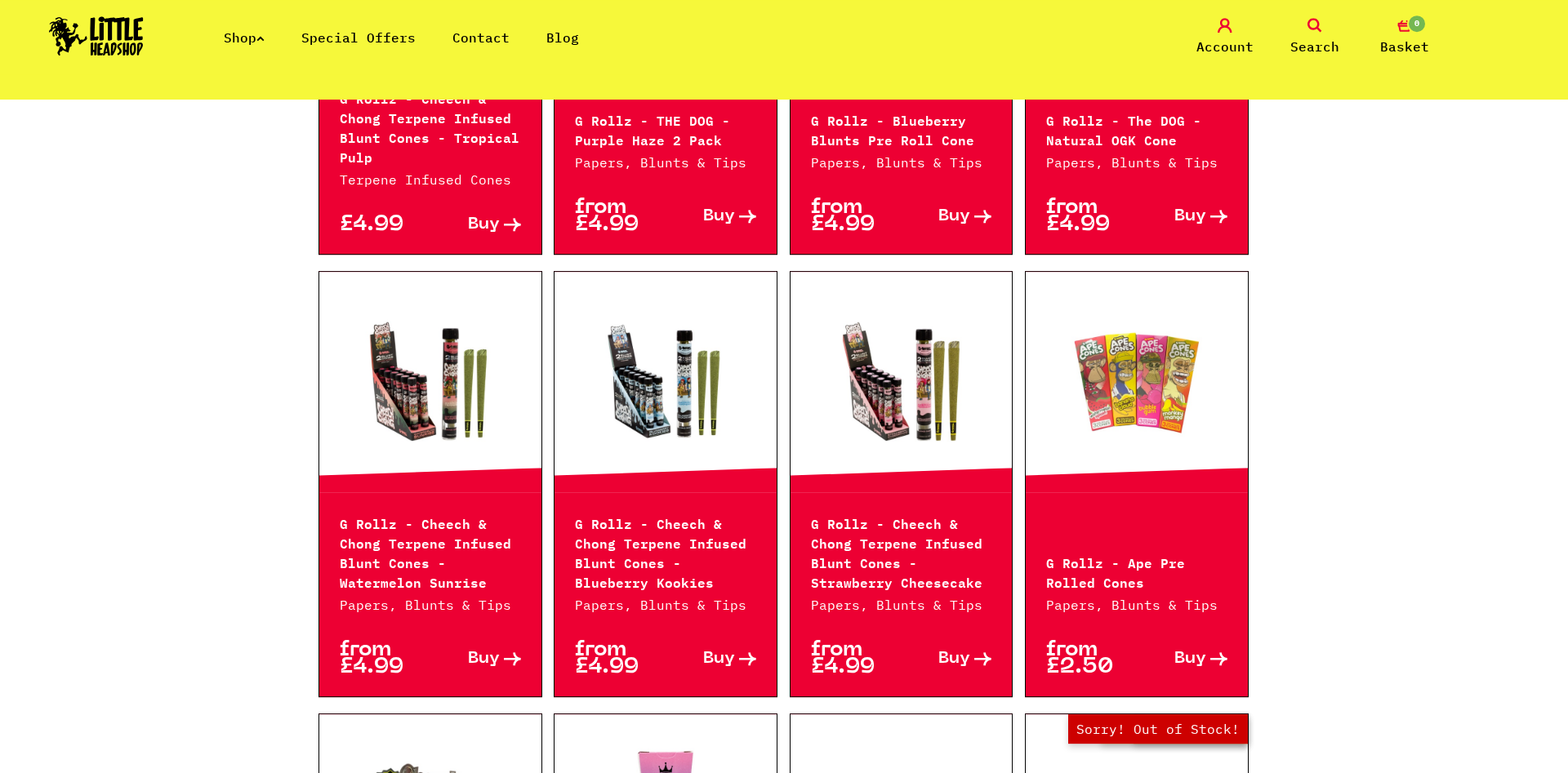
scroll to position [1166, 0]
